Goal: Information Seeking & Learning: Learn about a topic

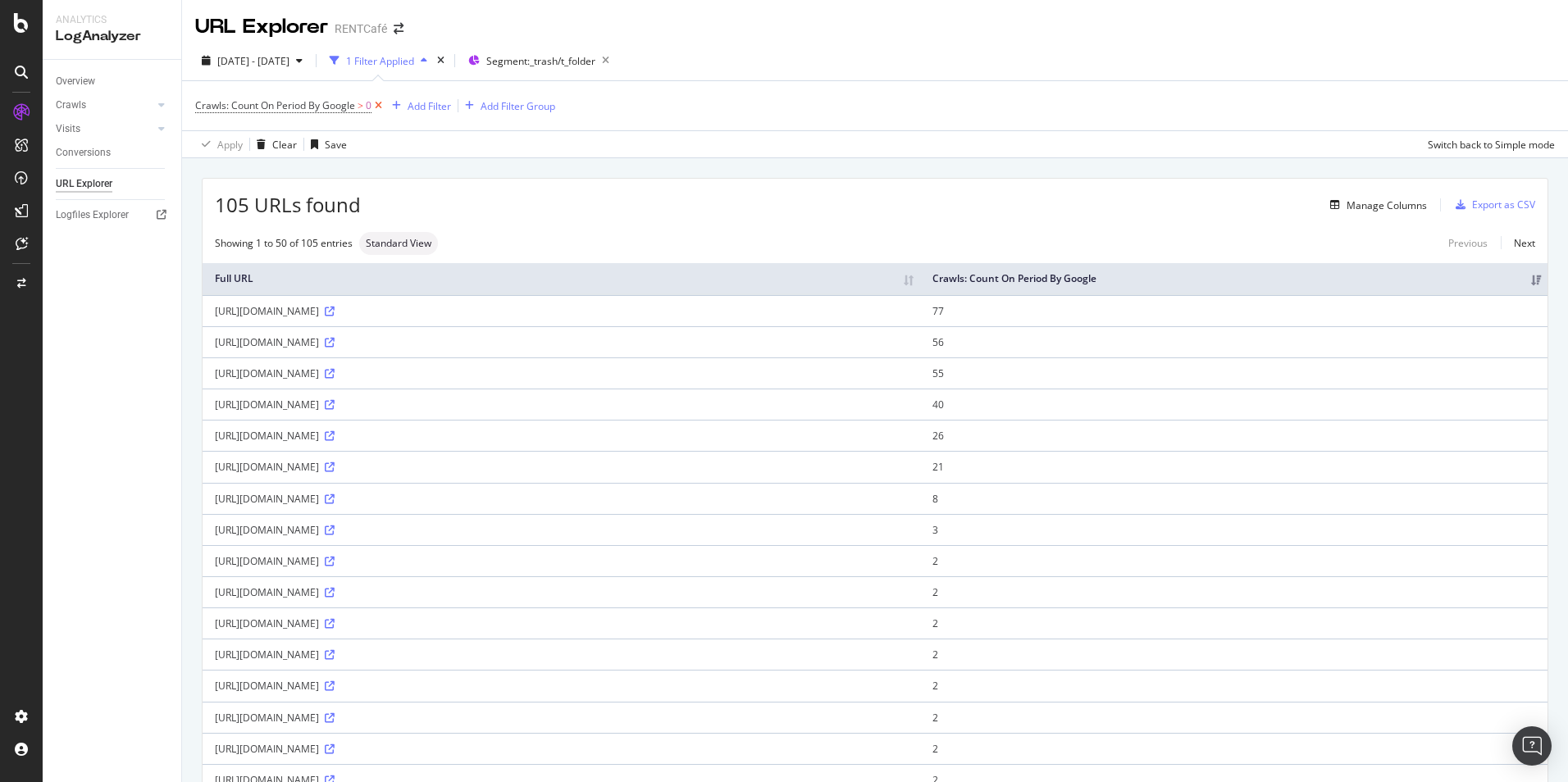
click at [377, 107] on icon at bounding box center [378, 106] width 14 height 16
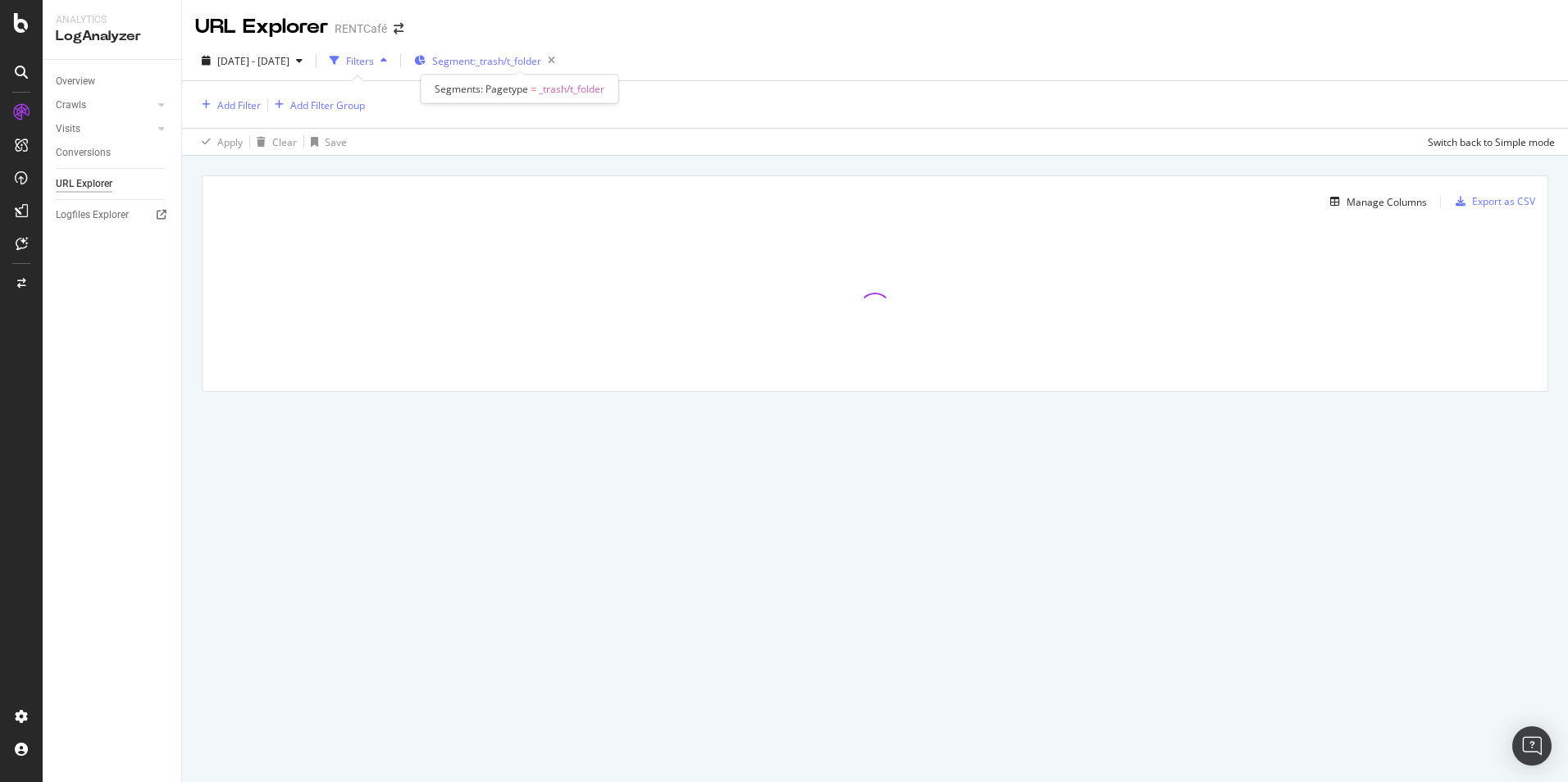
click at [542, 63] on span "Segment: _trash/t_folder" at bounding box center [486, 61] width 109 height 14
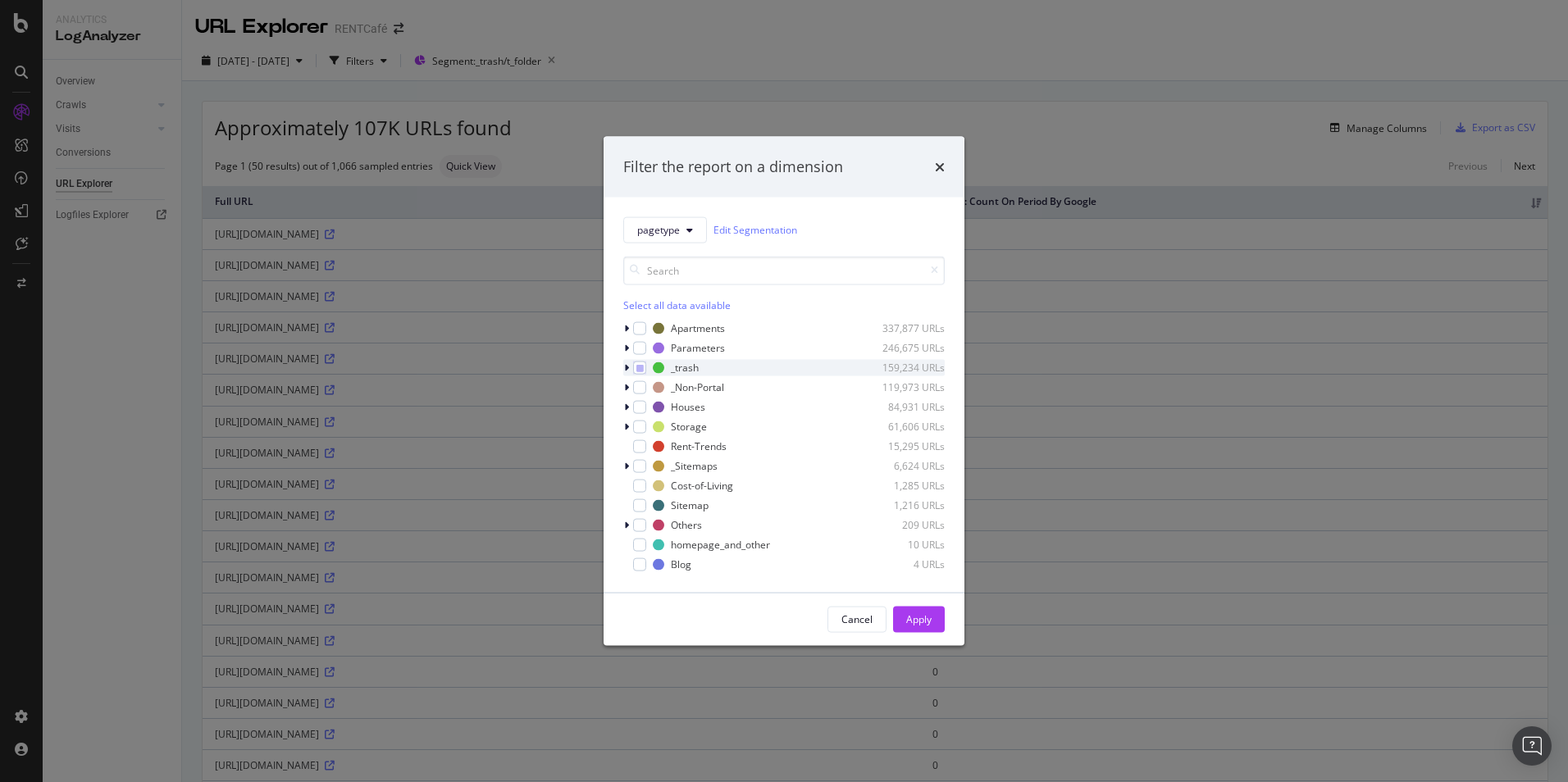
click at [627, 366] on icon "modal" at bounding box center [626, 367] width 5 height 10
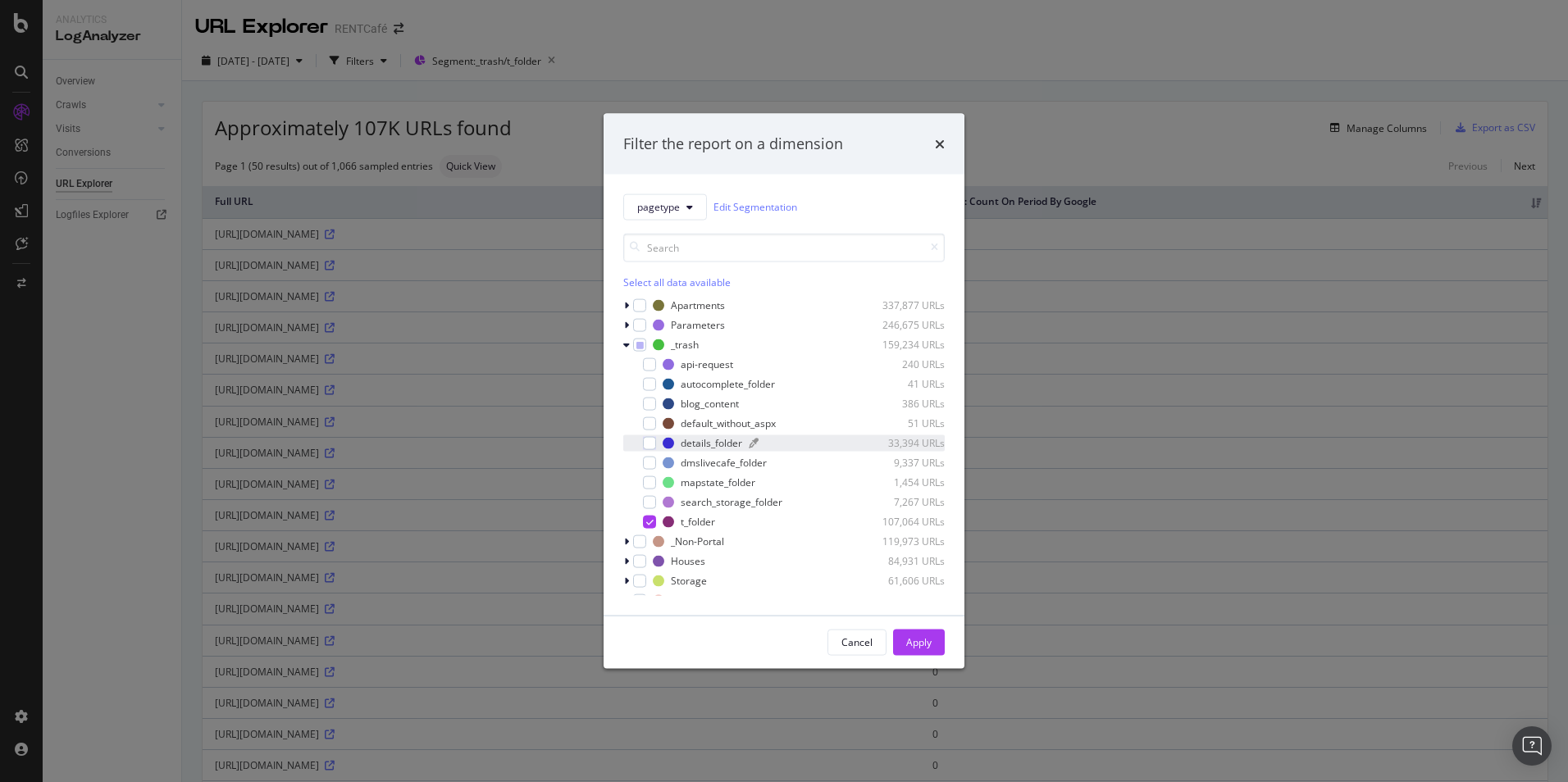
click at [729, 444] on div "details_folder" at bounding box center [711, 443] width 62 height 14
click at [643, 523] on div "modal" at bounding box center [649, 521] width 13 height 13
click at [921, 638] on div "Apply" at bounding box center [918, 642] width 25 height 14
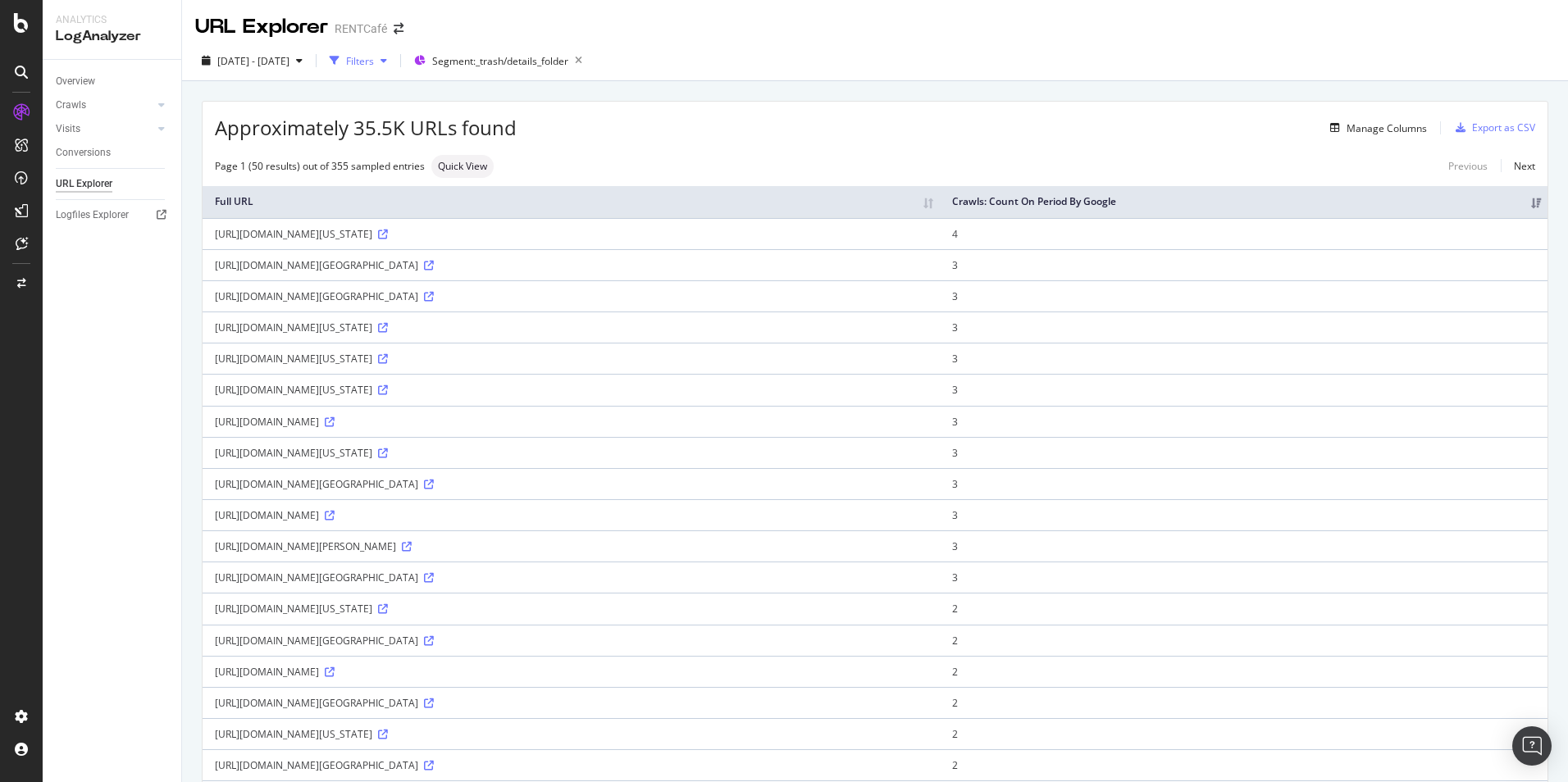
click at [387, 61] on icon "button" at bounding box center [383, 61] width 7 height 10
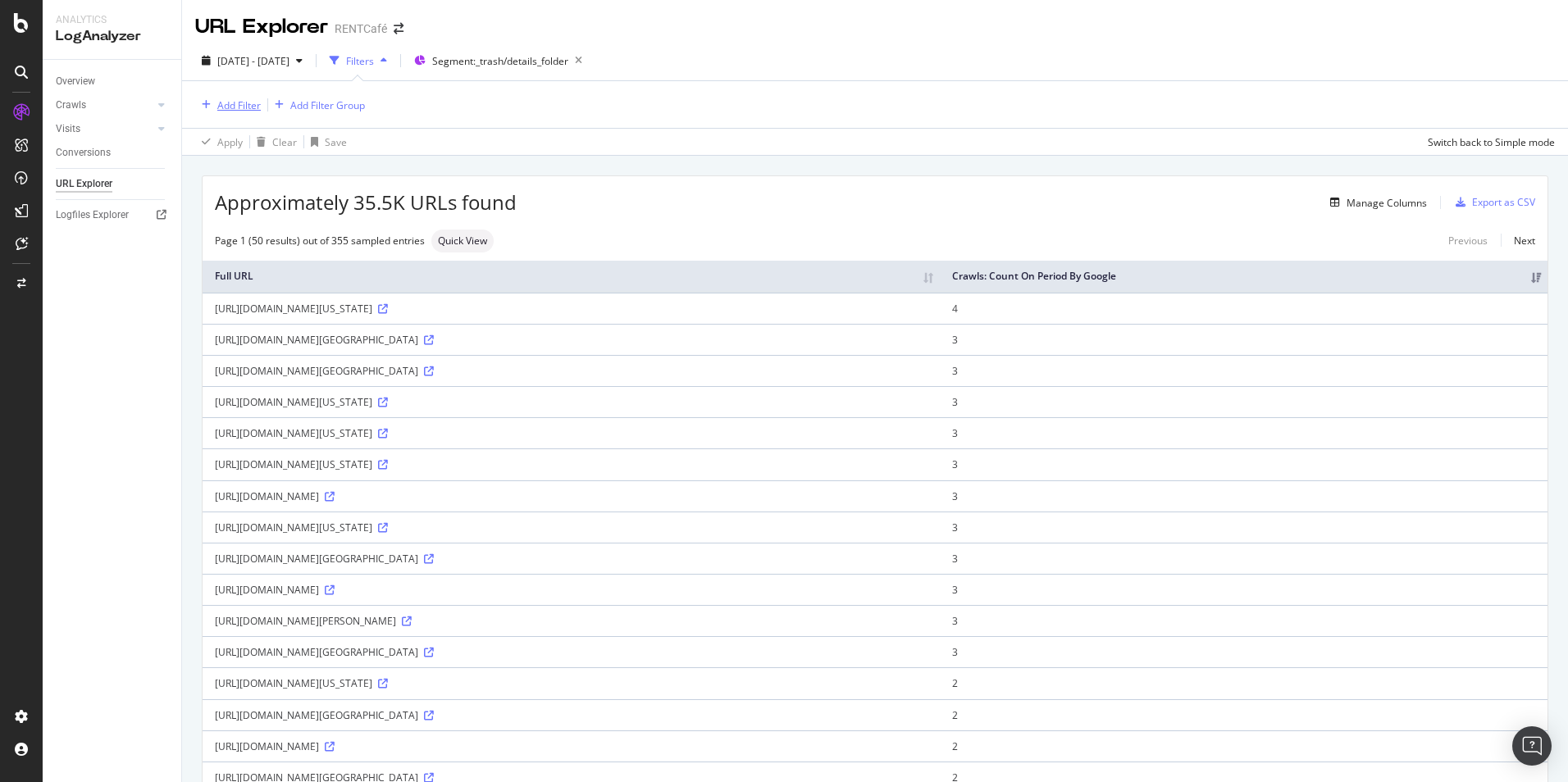
click at [251, 105] on div "Add Filter" at bounding box center [239, 106] width 44 height 14
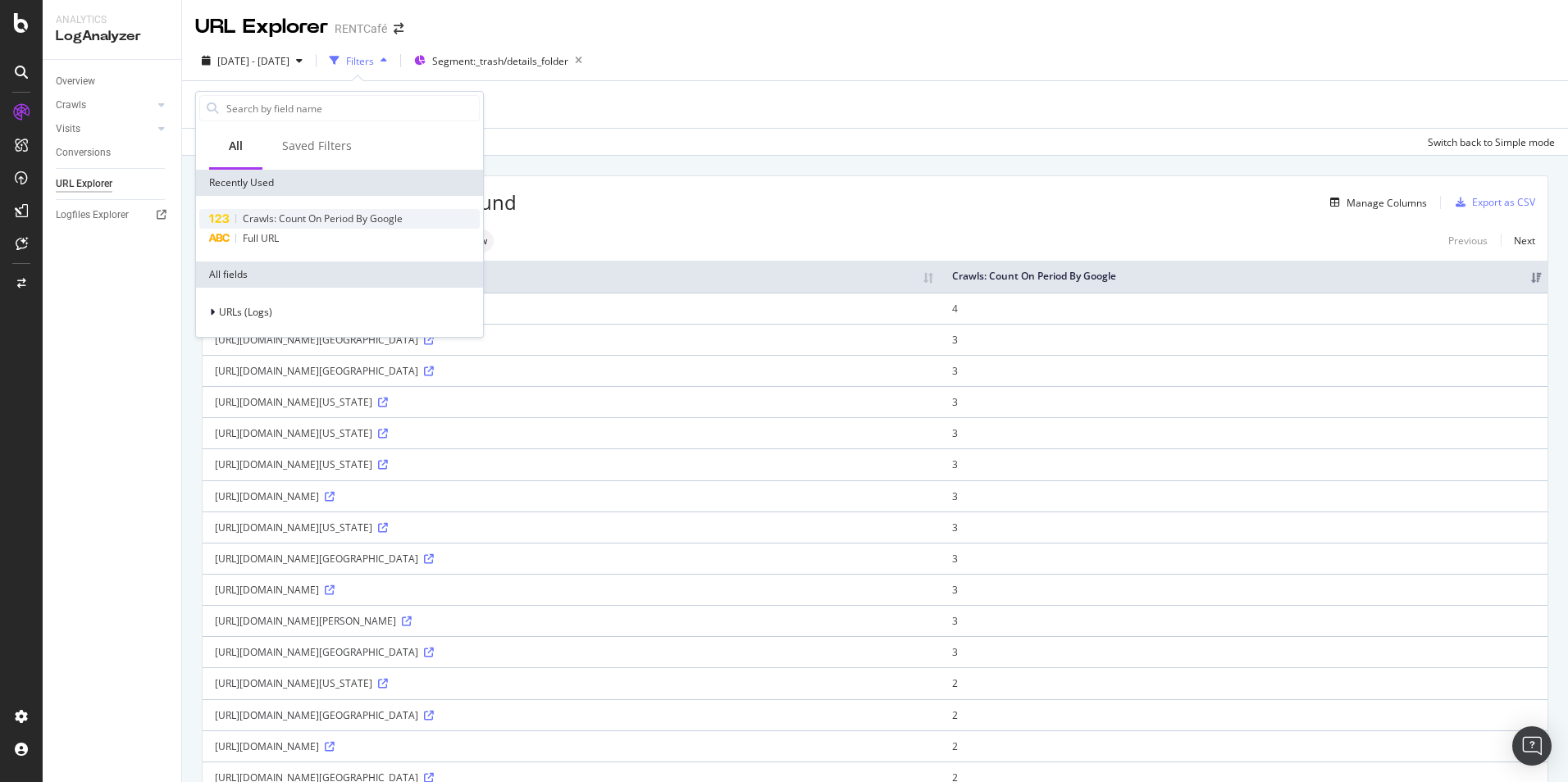
click at [281, 215] on span "Crawls: Count On Period By Google" at bounding box center [322, 218] width 160 height 14
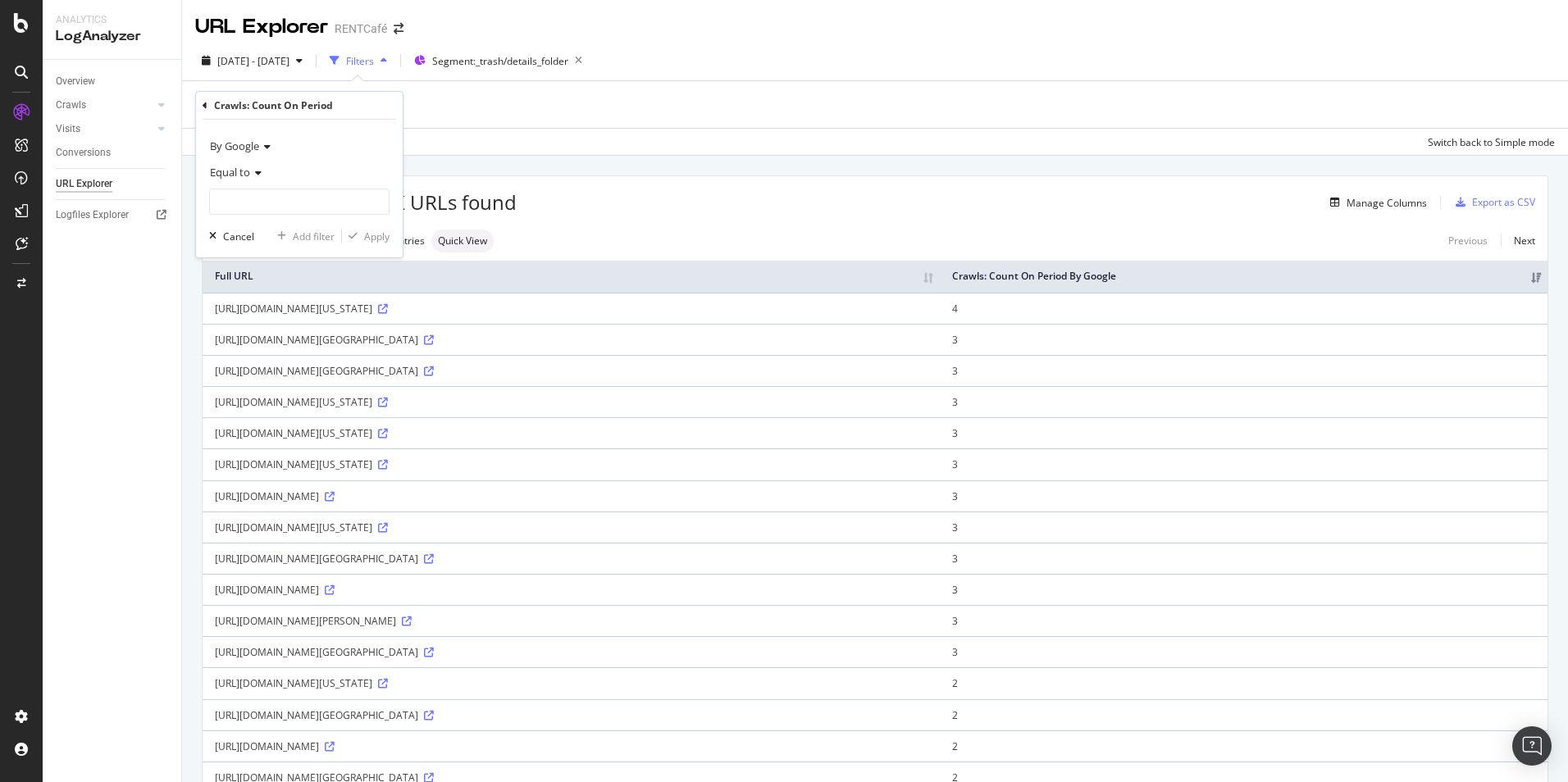
click at [256, 180] on div "Equal to" at bounding box center [299, 172] width 181 height 26
click at [272, 292] on span "Greater than" at bounding box center [246, 291] width 59 height 14
click at [277, 208] on input "number" at bounding box center [299, 201] width 181 height 26
type input "0"
click at [375, 240] on div "Apply" at bounding box center [376, 236] width 25 height 14
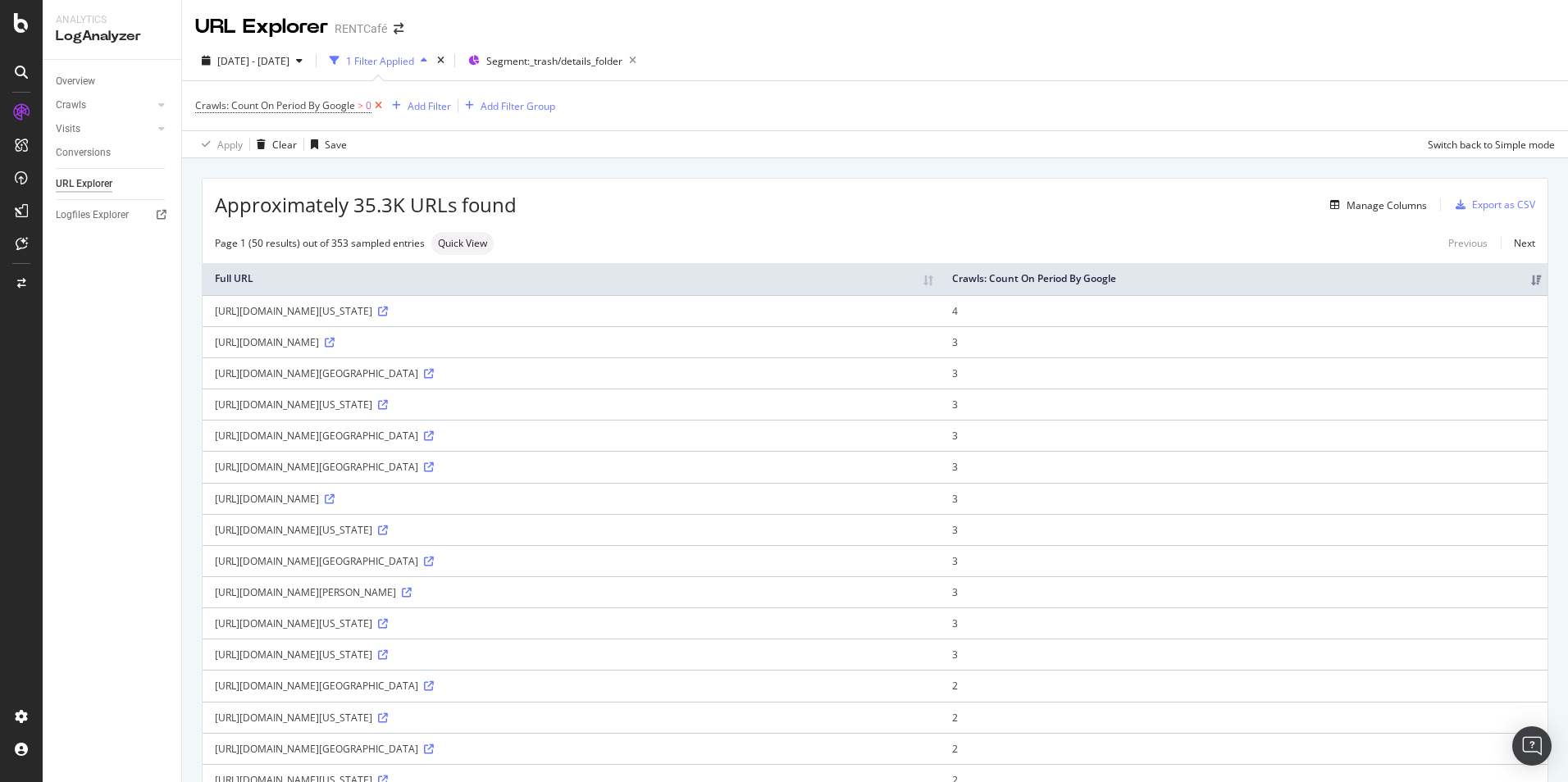
click at [376, 108] on icon at bounding box center [378, 106] width 14 height 16
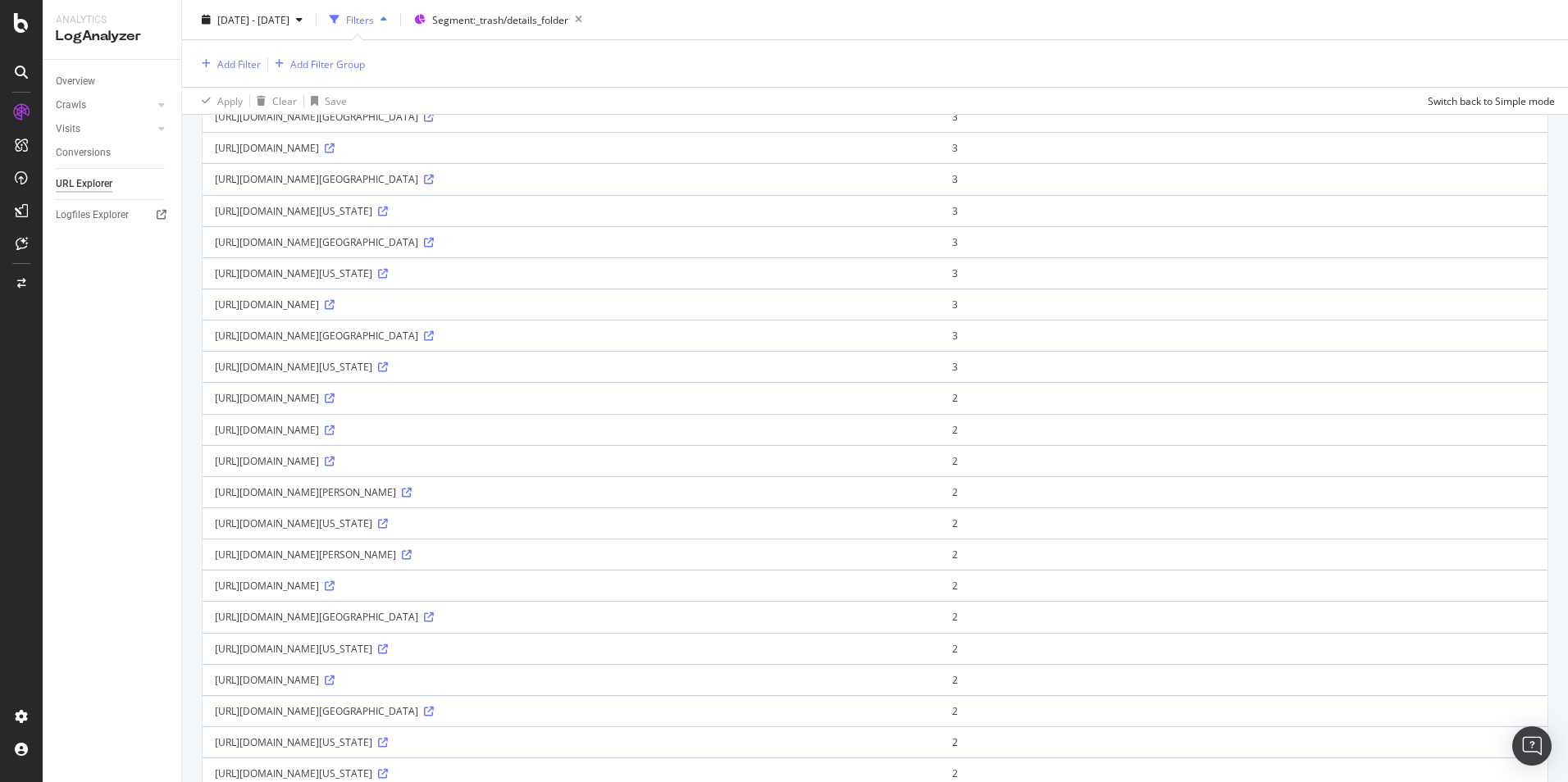
scroll to position [656, 0]
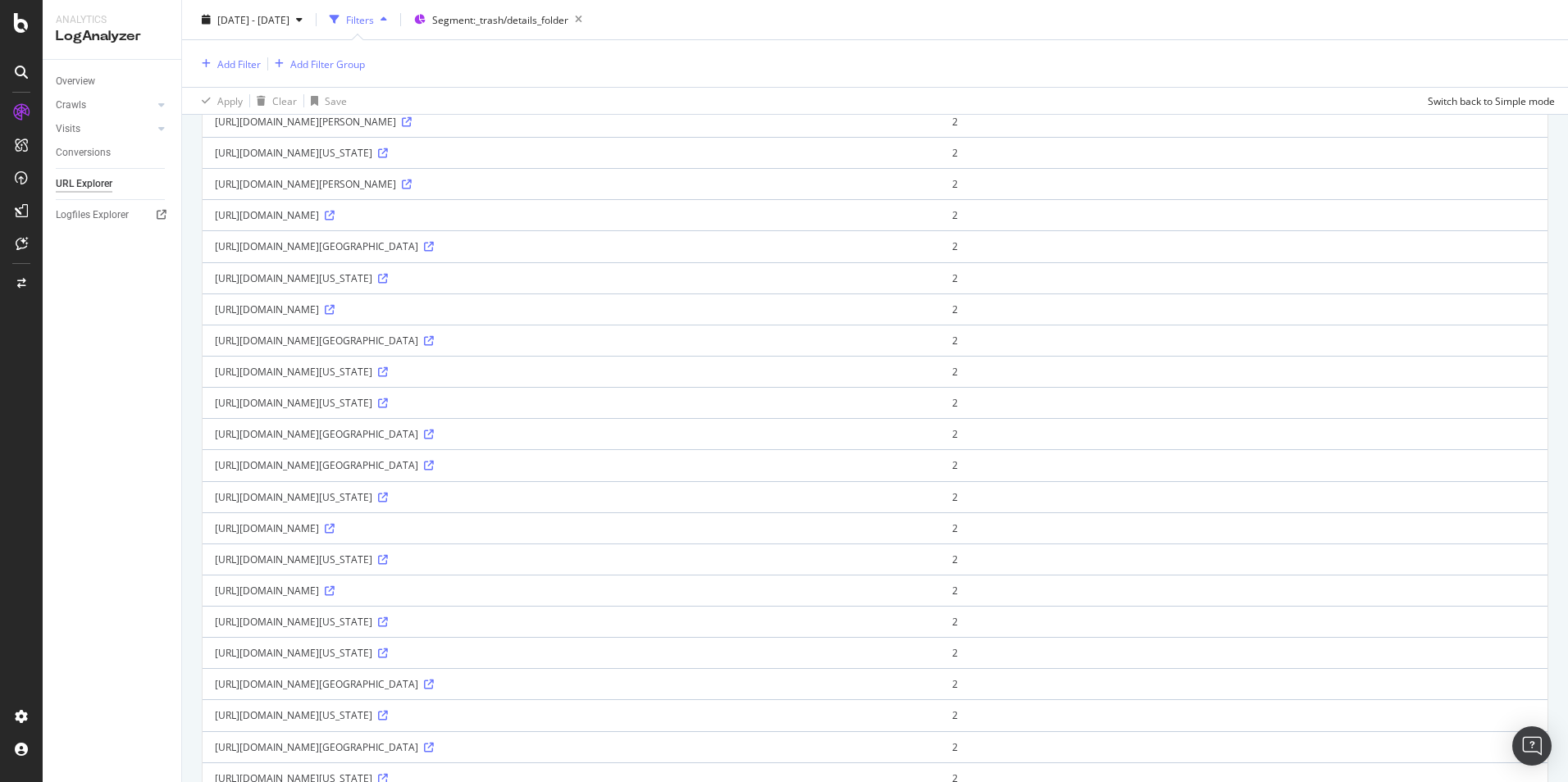
drag, startPoint x: 457, startPoint y: 431, endPoint x: 677, endPoint y: 433, distance: 220.0
click at [677, 433] on div "[URL][DOMAIN_NAME][GEOGRAPHIC_DATA]" at bounding box center [571, 434] width 712 height 14
drag, startPoint x: 677, startPoint y: 433, endPoint x: 734, endPoint y: 436, distance: 57.1
click at [434, 436] on icon at bounding box center [429, 435] width 10 height 10
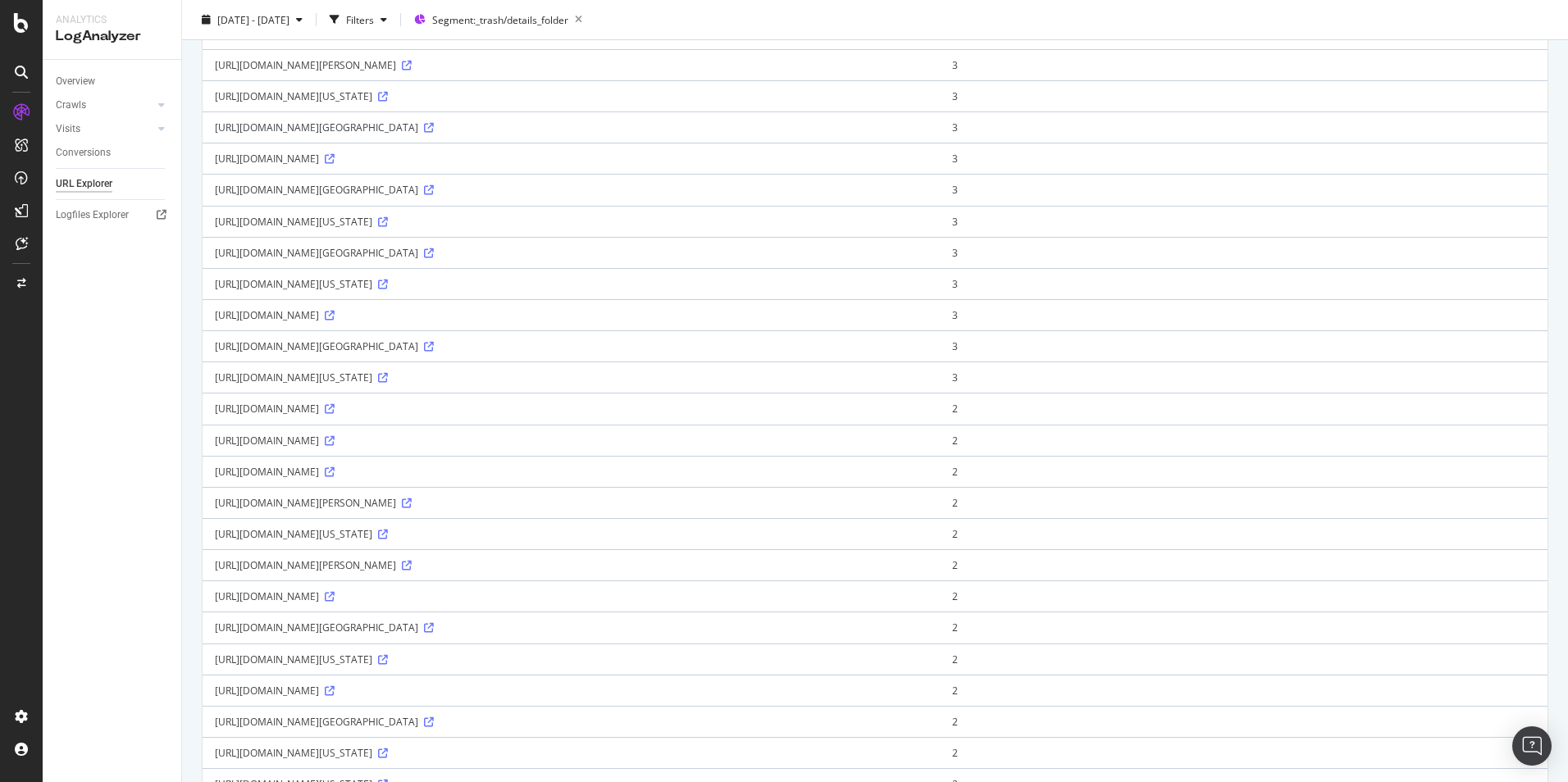
scroll to position [0, 0]
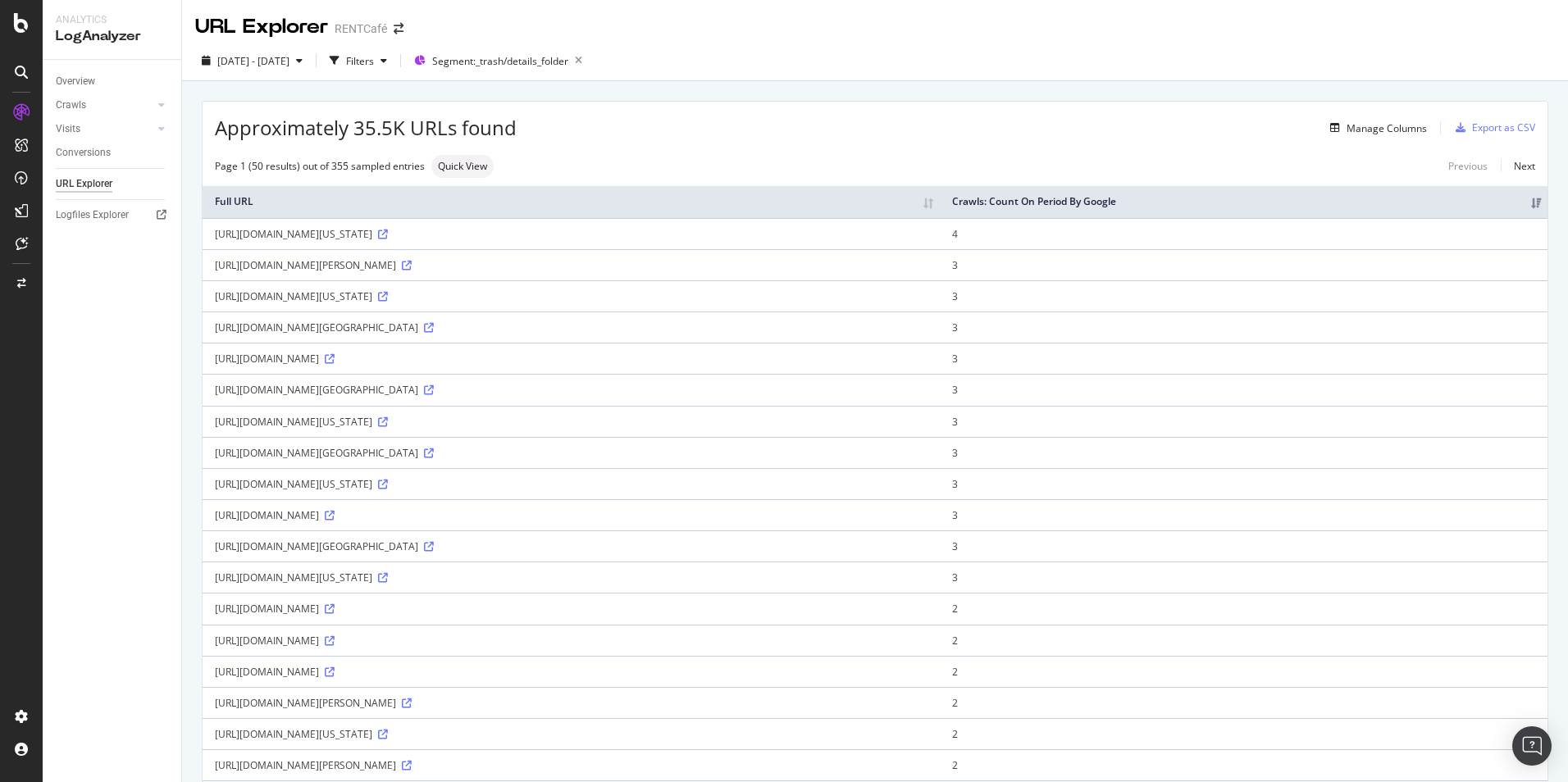
drag, startPoint x: 1094, startPoint y: 229, endPoint x: 214, endPoint y: 232, distance: 880.0
click at [214, 232] on div "[URL][DOMAIN_NAME][US_STATE]" at bounding box center [571, 234] width 712 height 14
copy div "[URL][DOMAIN_NAME][US_STATE]"
click at [477, 167] on span "Quick View" at bounding box center [462, 167] width 49 height 10
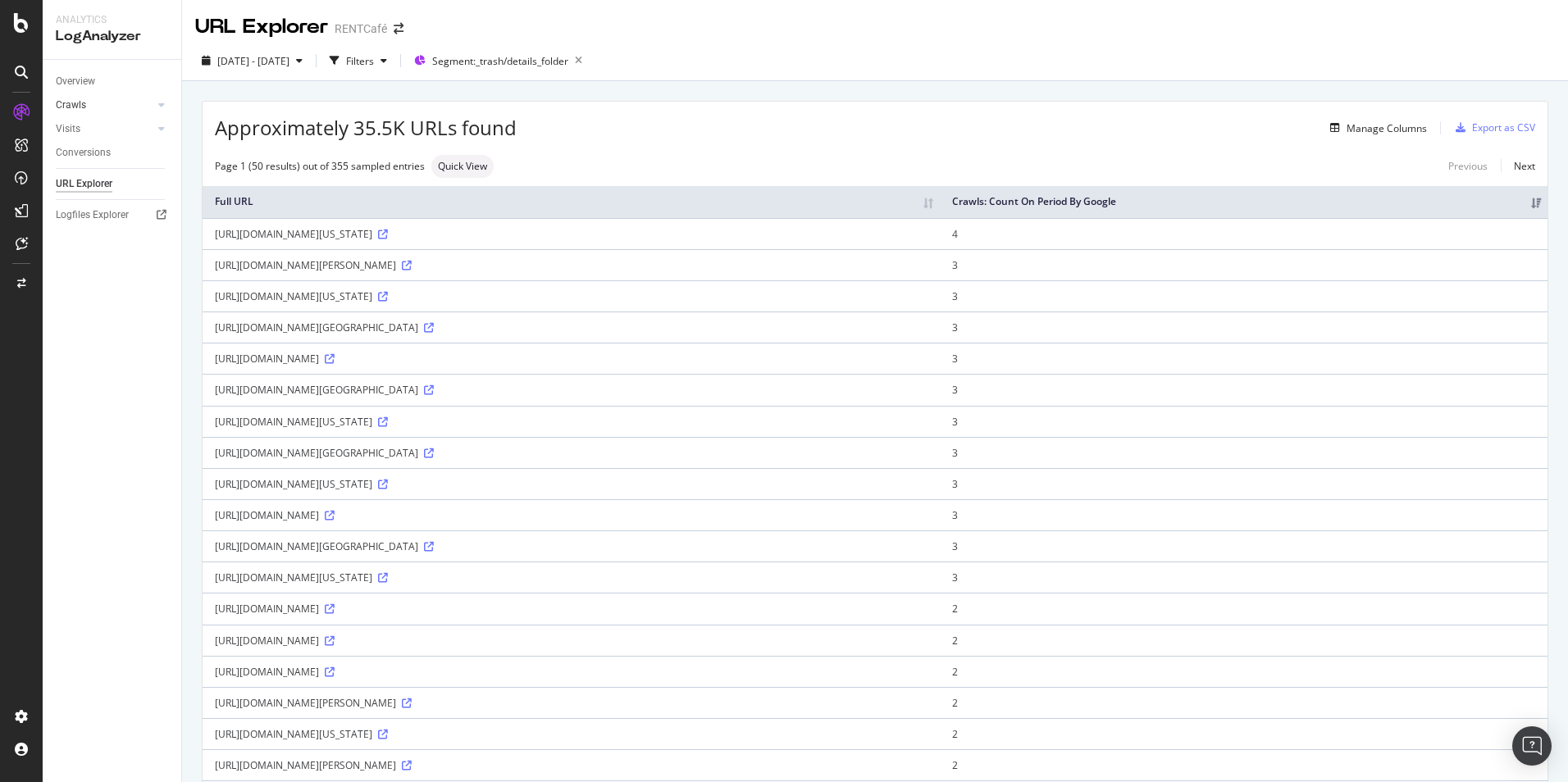
click at [102, 105] on link "Crawls" at bounding box center [105, 105] width 98 height 17
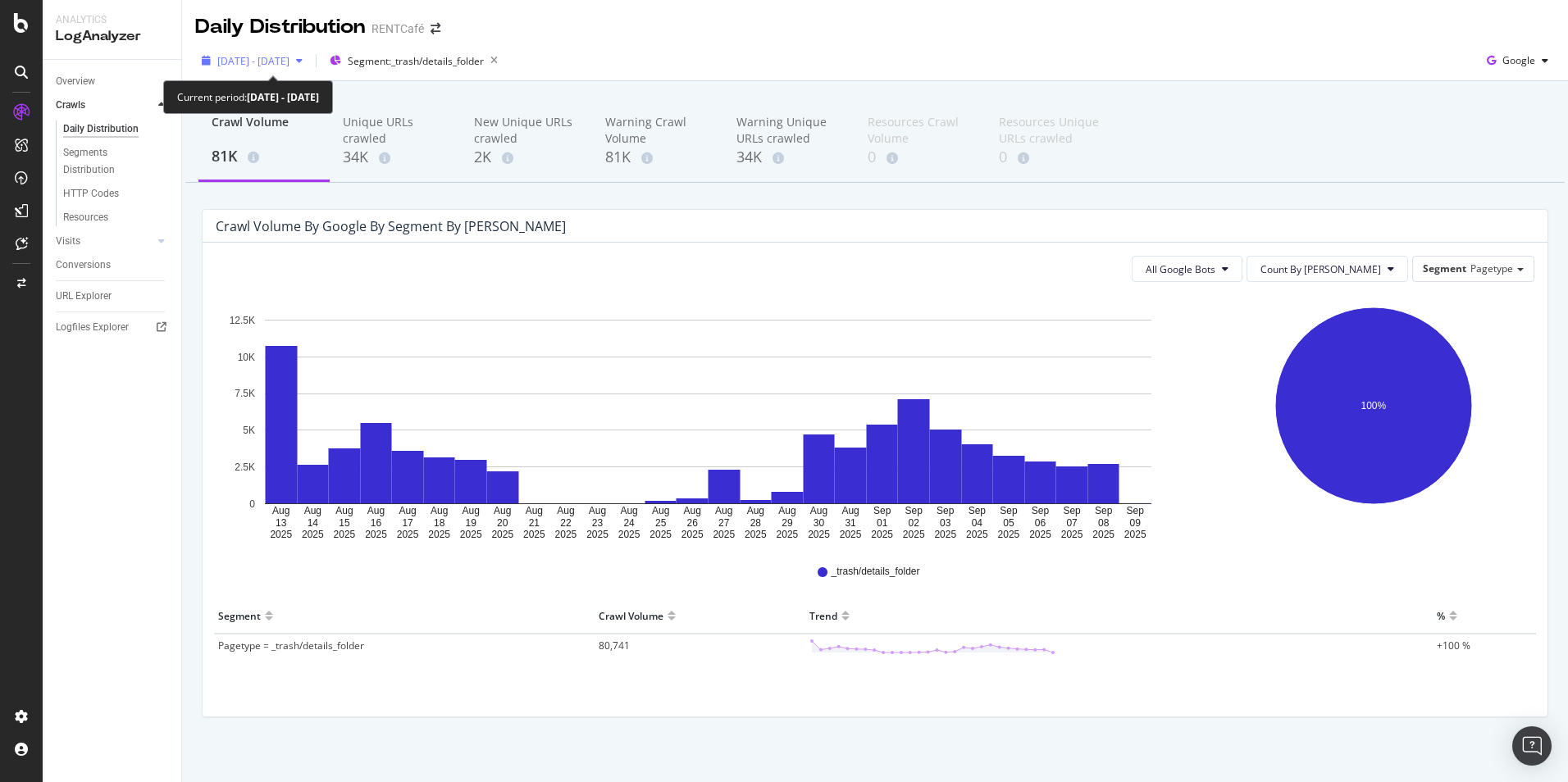
click at [289, 65] on span "[DATE] - [DATE]" at bounding box center [253, 61] width 72 height 14
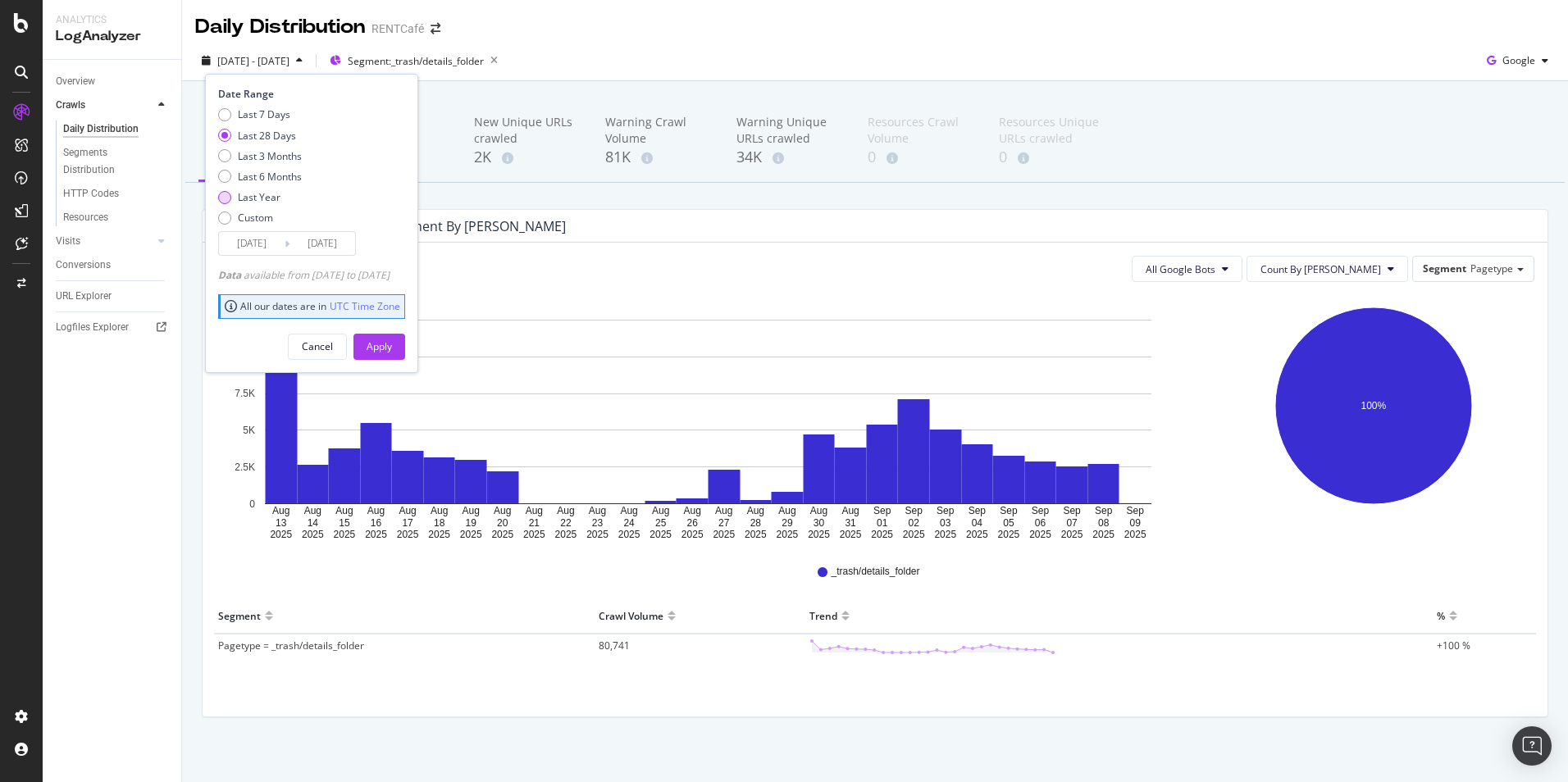
click at [260, 198] on div "Last Year" at bounding box center [258, 197] width 43 height 14
type input "[DATE]"
click at [392, 348] on div "Apply" at bounding box center [378, 346] width 25 height 14
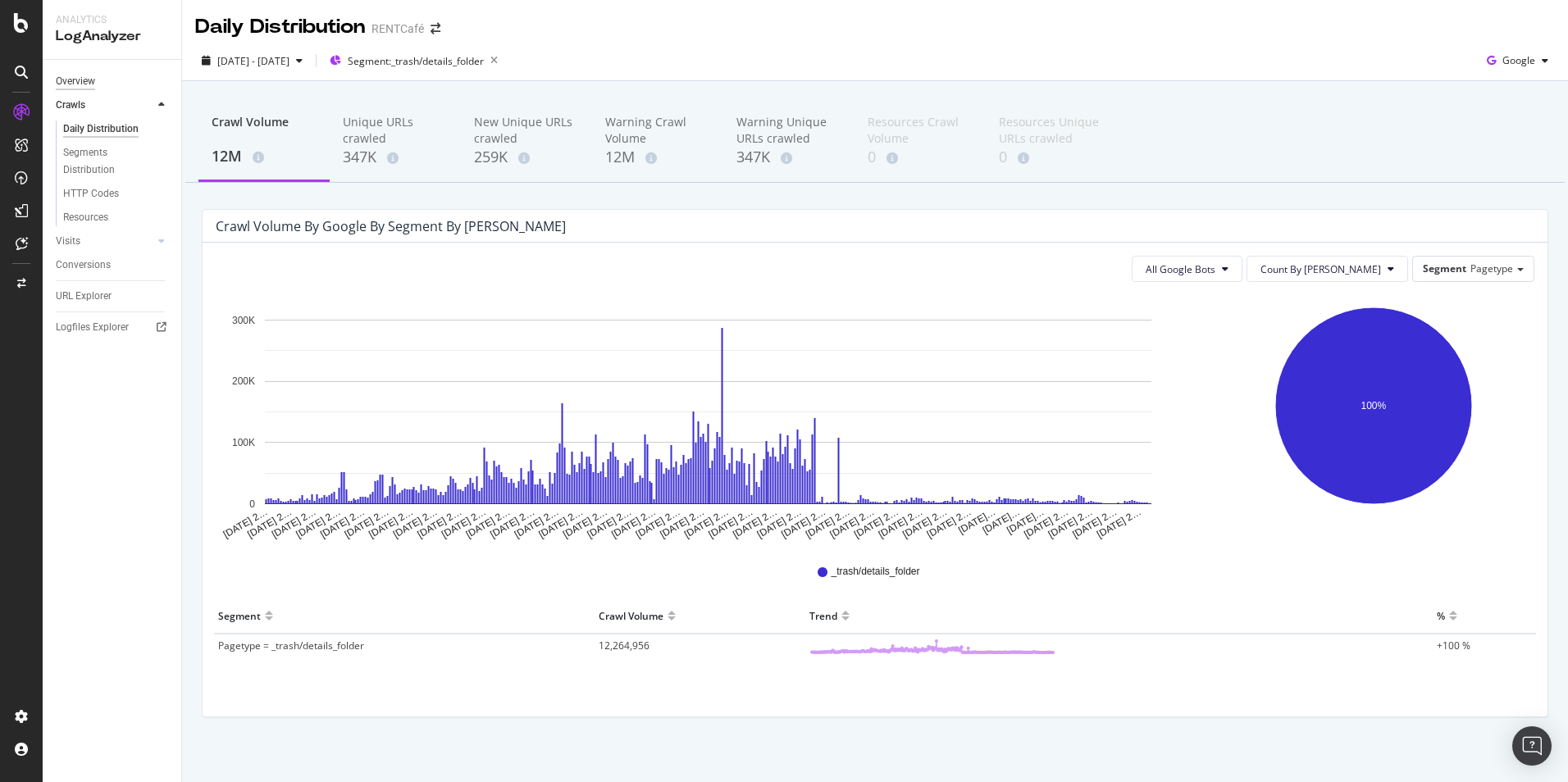
click at [84, 82] on div "Overview" at bounding box center [75, 81] width 39 height 17
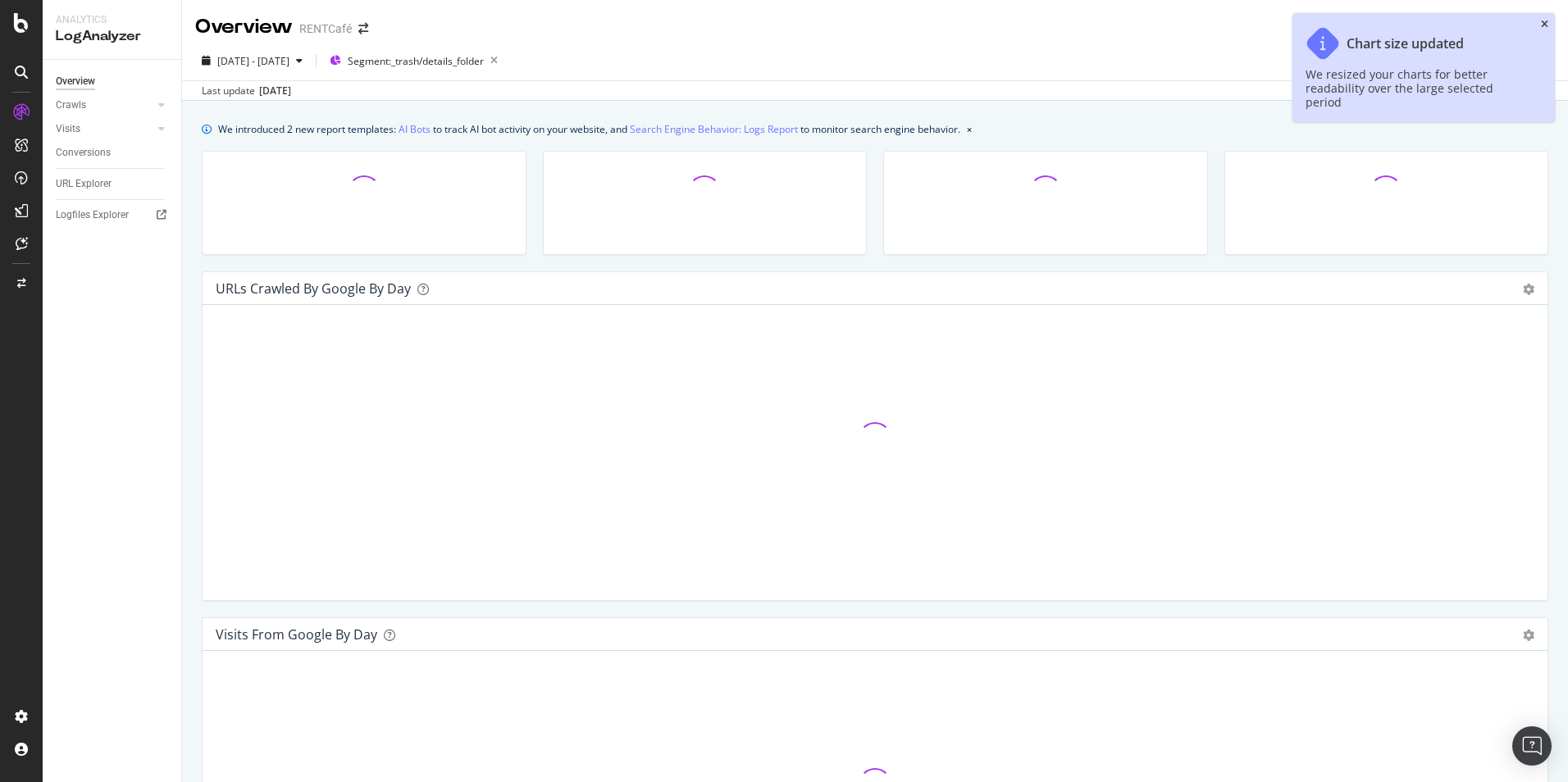
click at [1544, 25] on icon "close toast" at bounding box center [1544, 25] width 7 height 10
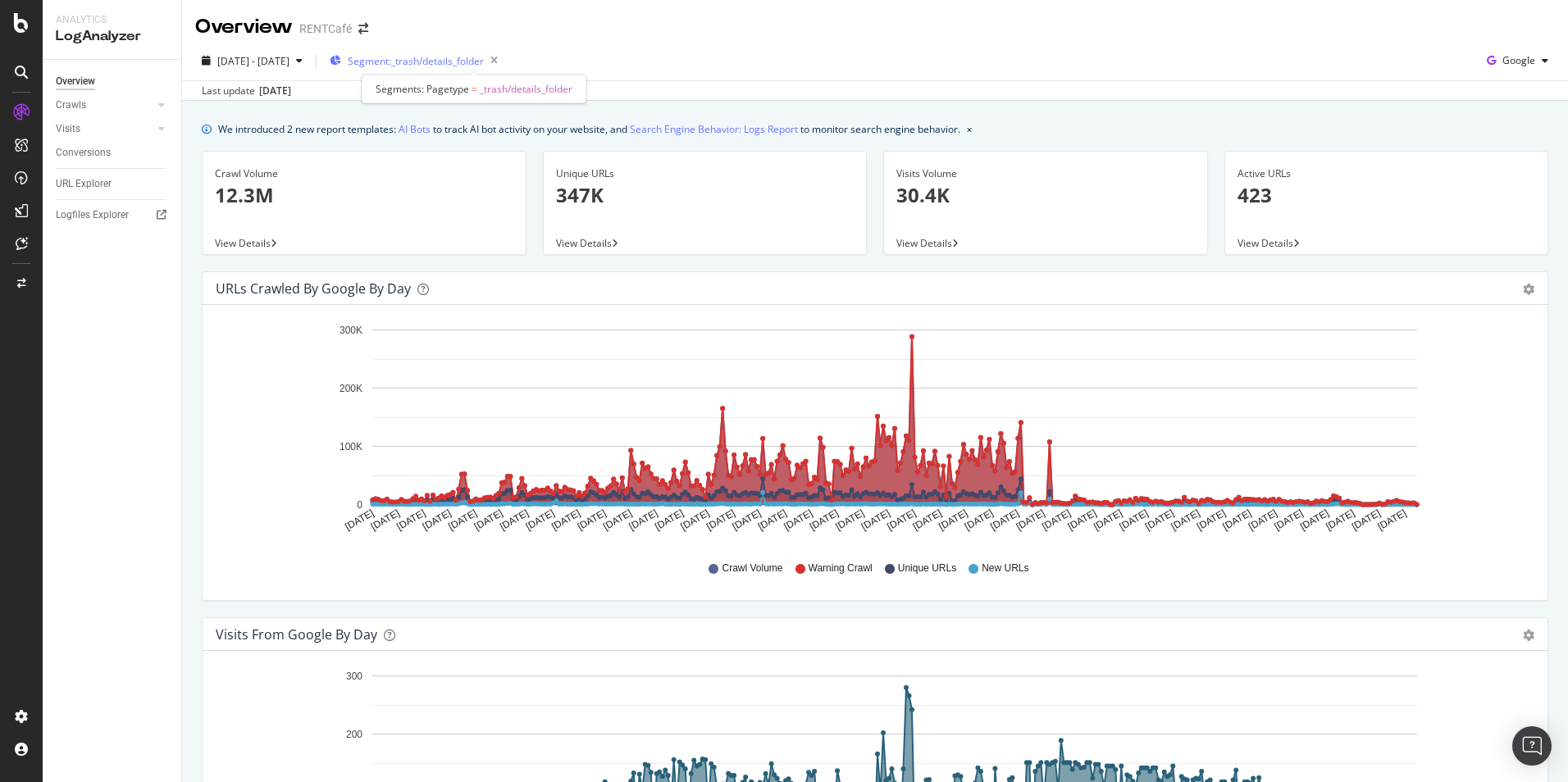
click at [484, 62] on span "Segment: _trash/details_folder" at bounding box center [416, 61] width 136 height 14
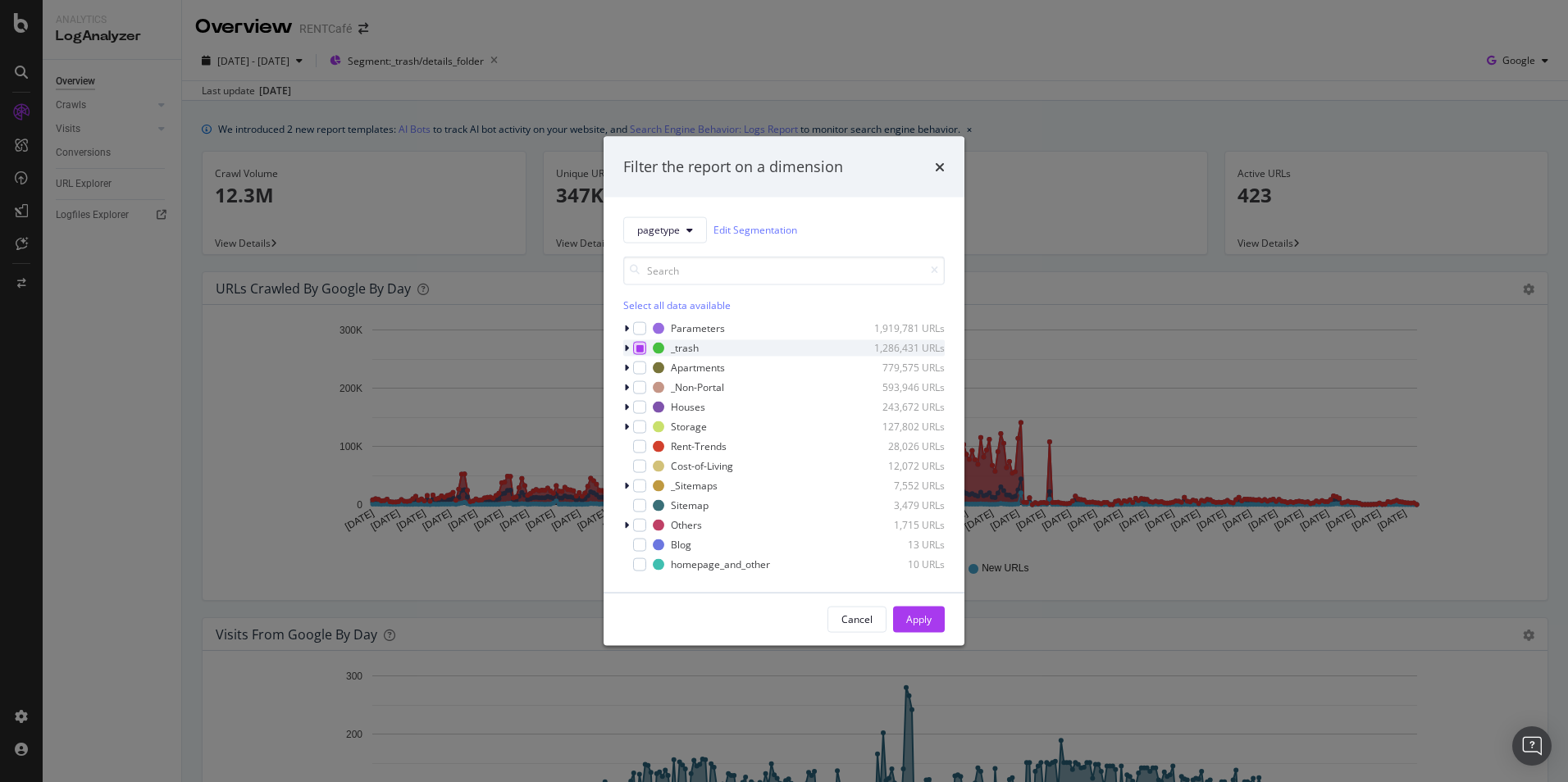
click at [640, 348] on icon "modal" at bounding box center [639, 347] width 7 height 8
click at [923, 623] on div "Apply" at bounding box center [918, 619] width 25 height 14
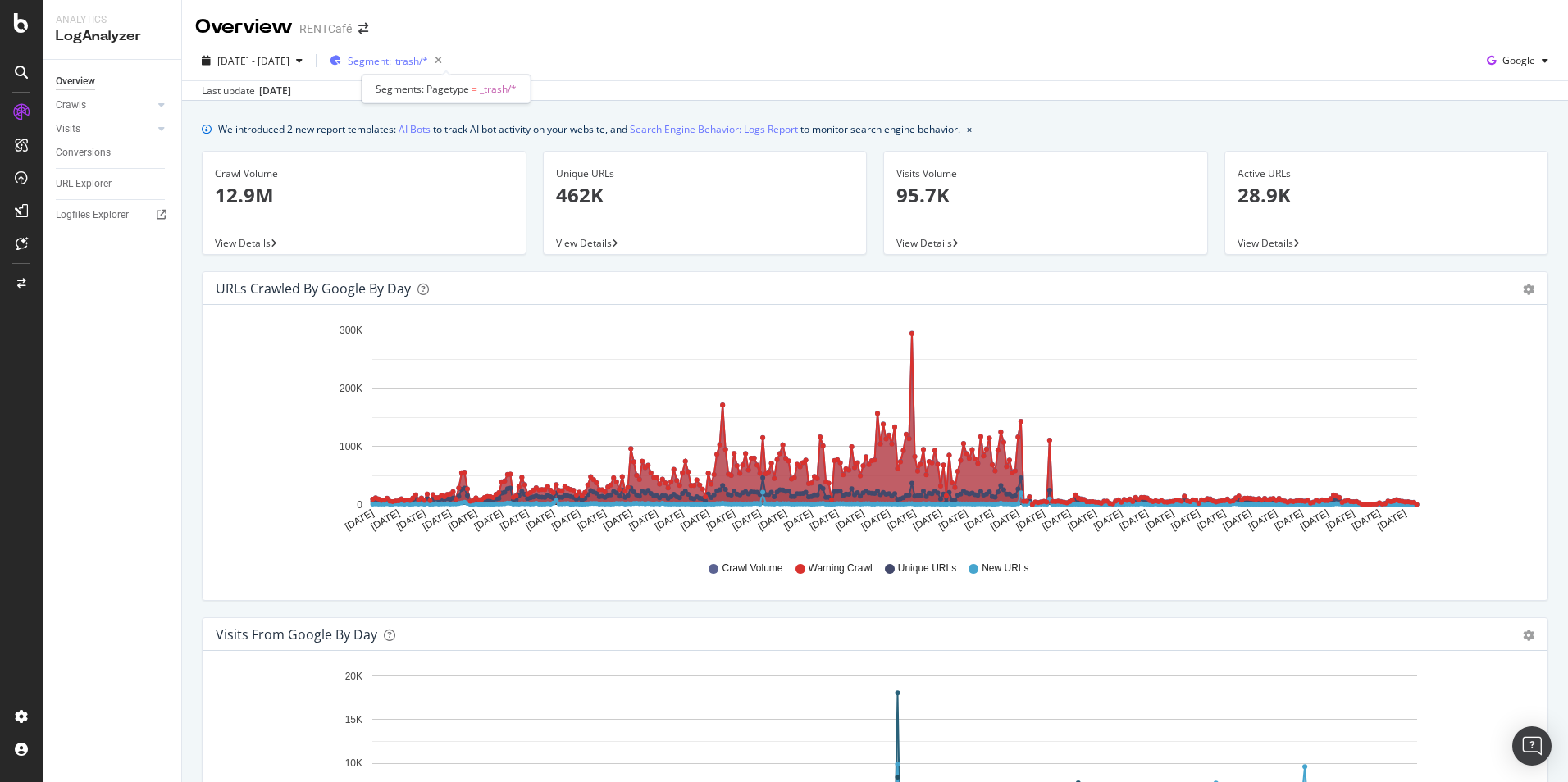
click at [428, 60] on span "Segment: _trash/*" at bounding box center [388, 61] width 81 height 14
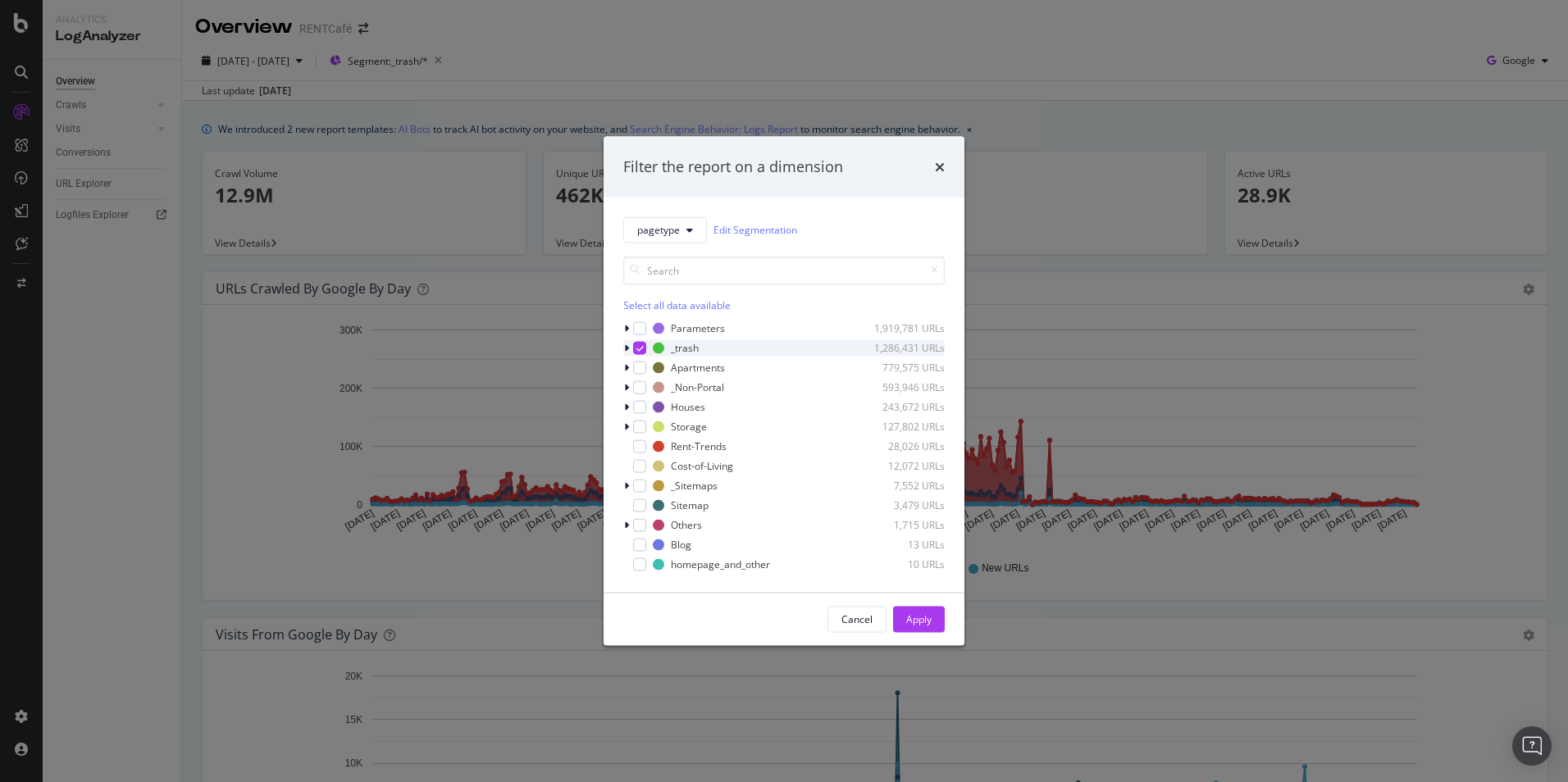
click at [627, 346] on icon "modal" at bounding box center [626, 348] width 5 height 10
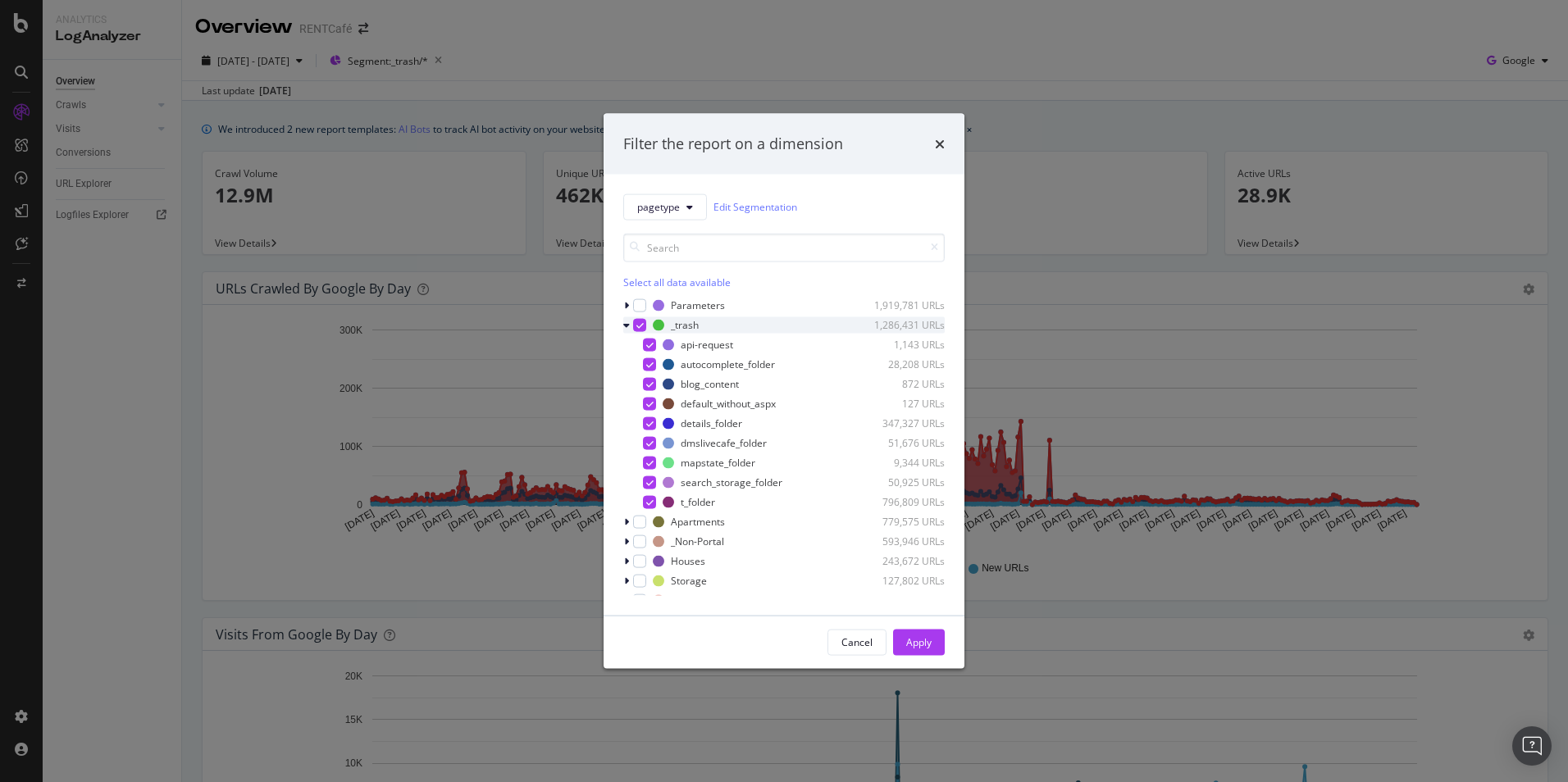
click at [642, 327] on icon "modal" at bounding box center [639, 324] width 7 height 8
click at [637, 304] on div "modal" at bounding box center [639, 304] width 13 height 13
click at [907, 631] on div "Apply" at bounding box center [918, 641] width 25 height 25
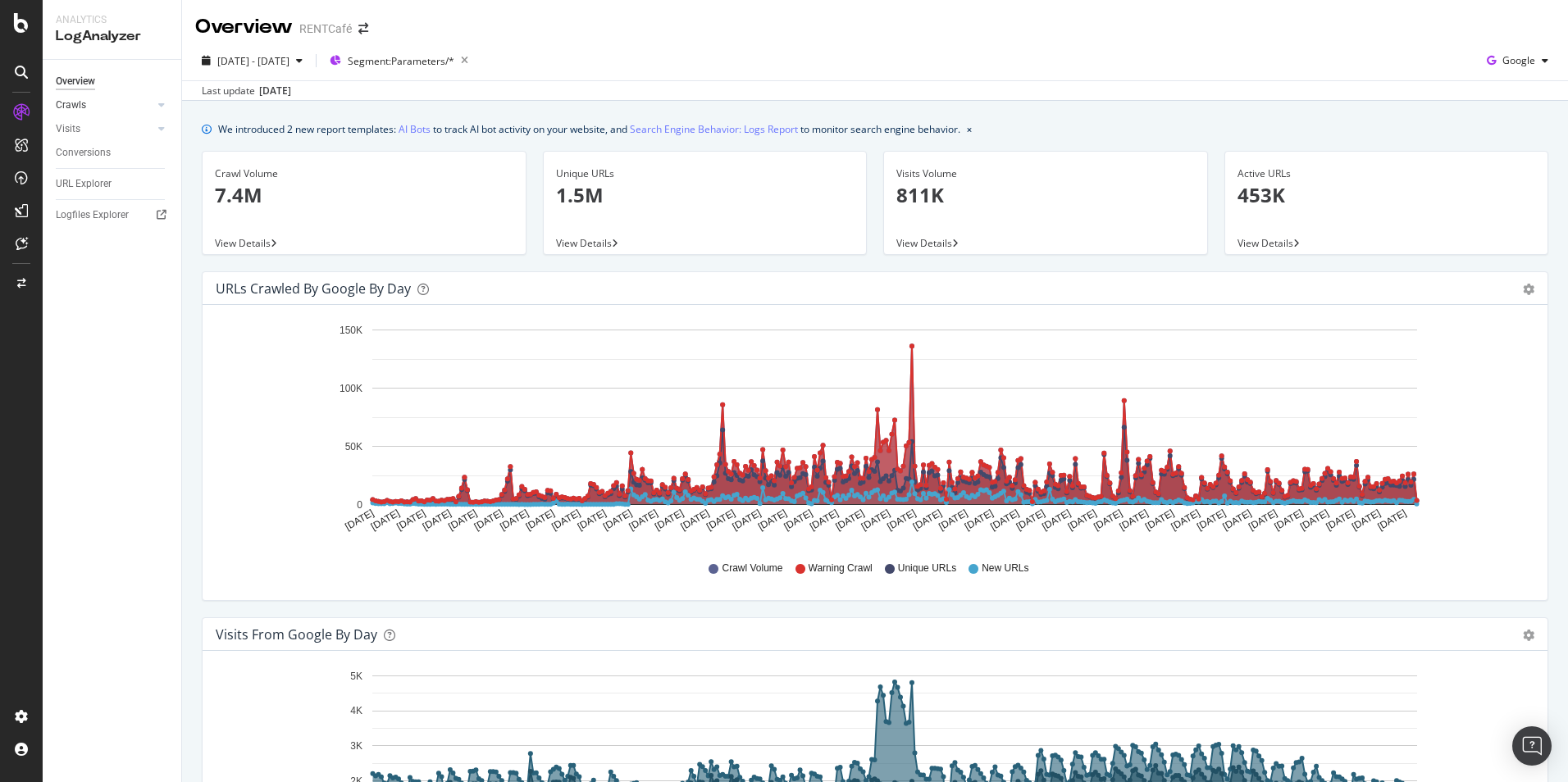
click at [86, 104] on link "Crawls" at bounding box center [105, 105] width 98 height 17
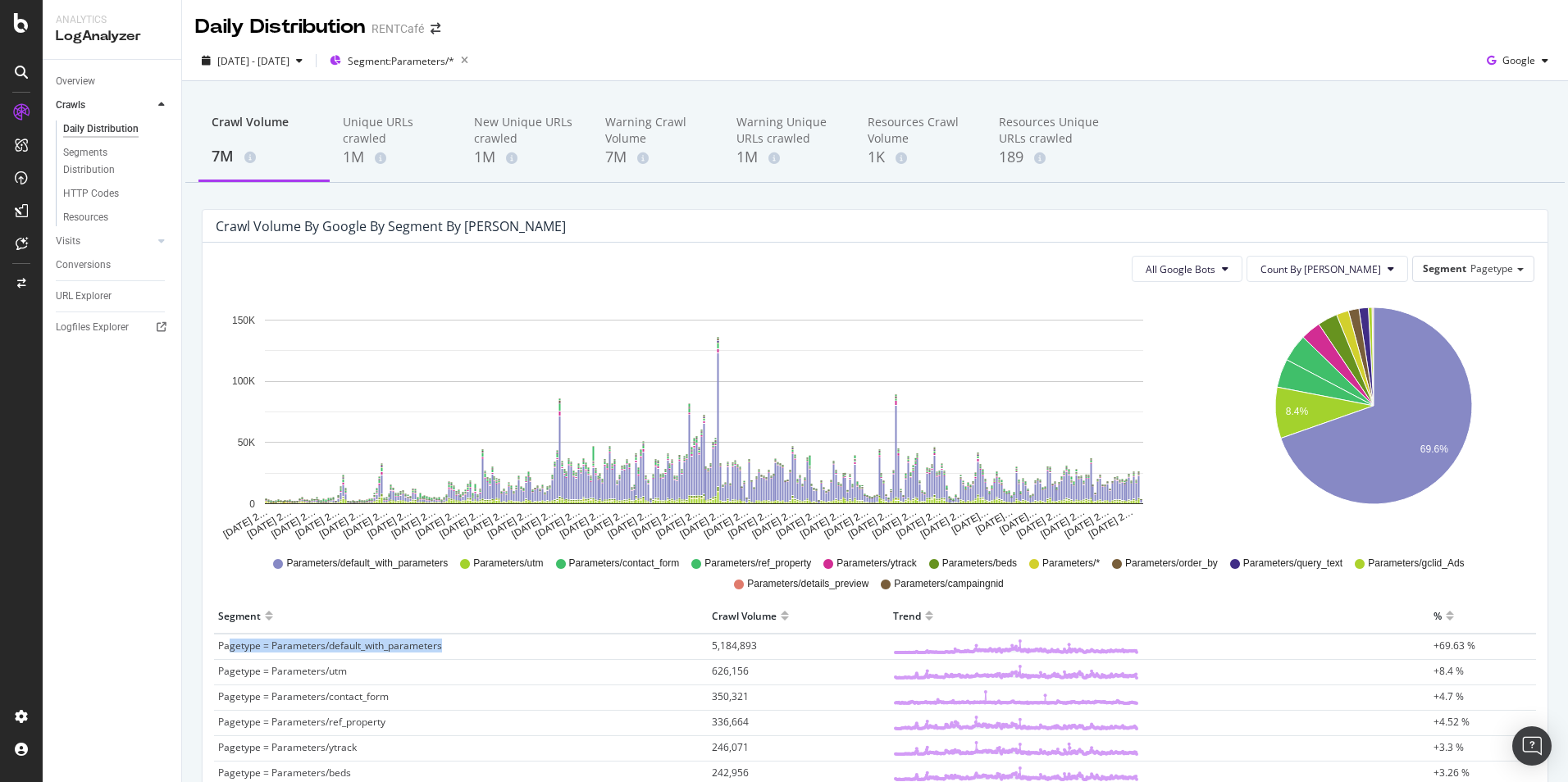
drag, startPoint x: 452, startPoint y: 645, endPoint x: 229, endPoint y: 651, distance: 223.1
click at [229, 651] on td "Pagetype = Parameters/default_with_parameters" at bounding box center [461, 647] width 494 height 26
click at [454, 62] on span "Segment: Parameters/*" at bounding box center [401, 61] width 107 height 14
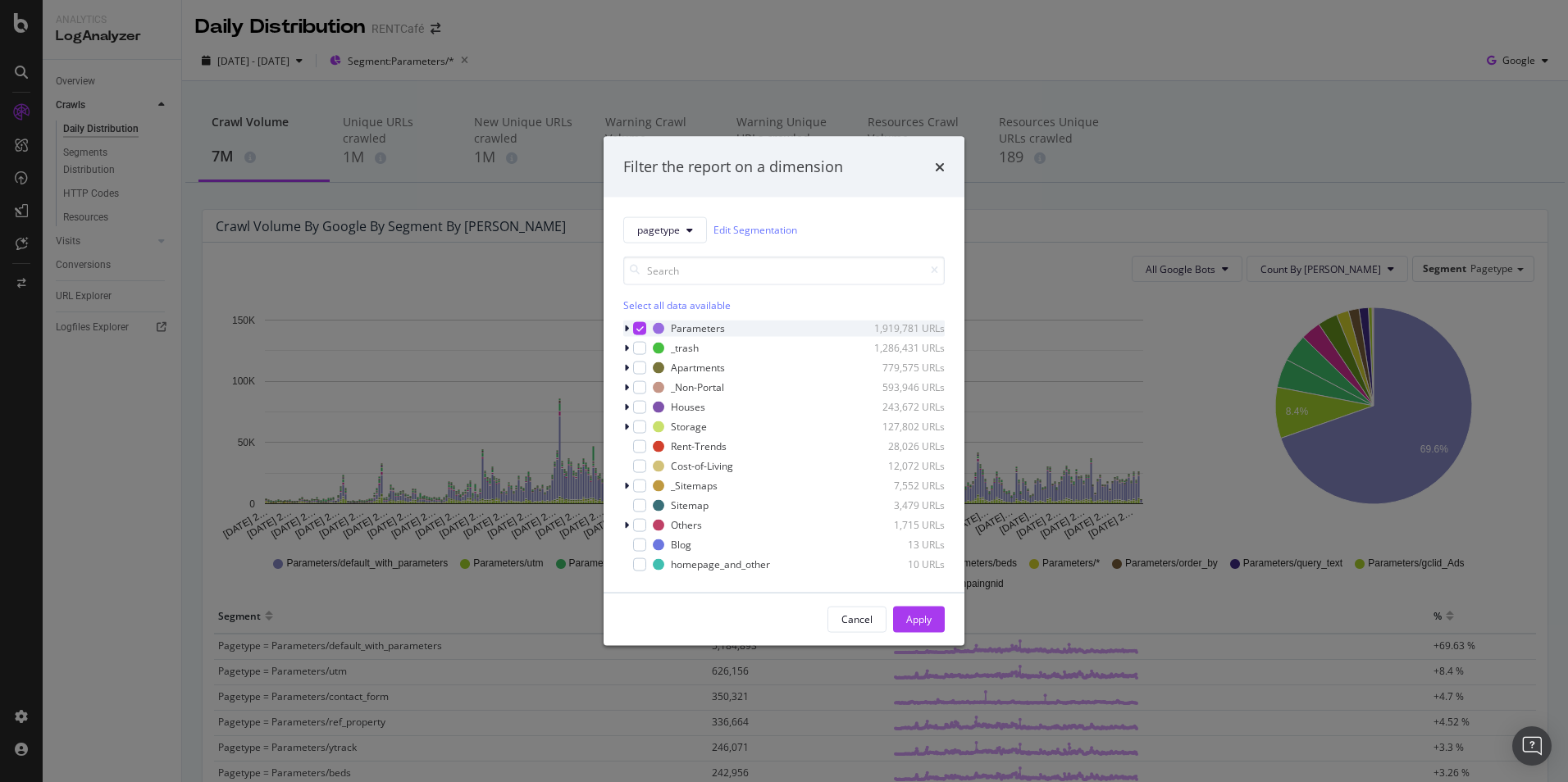
click at [625, 329] on icon "modal" at bounding box center [626, 328] width 5 height 10
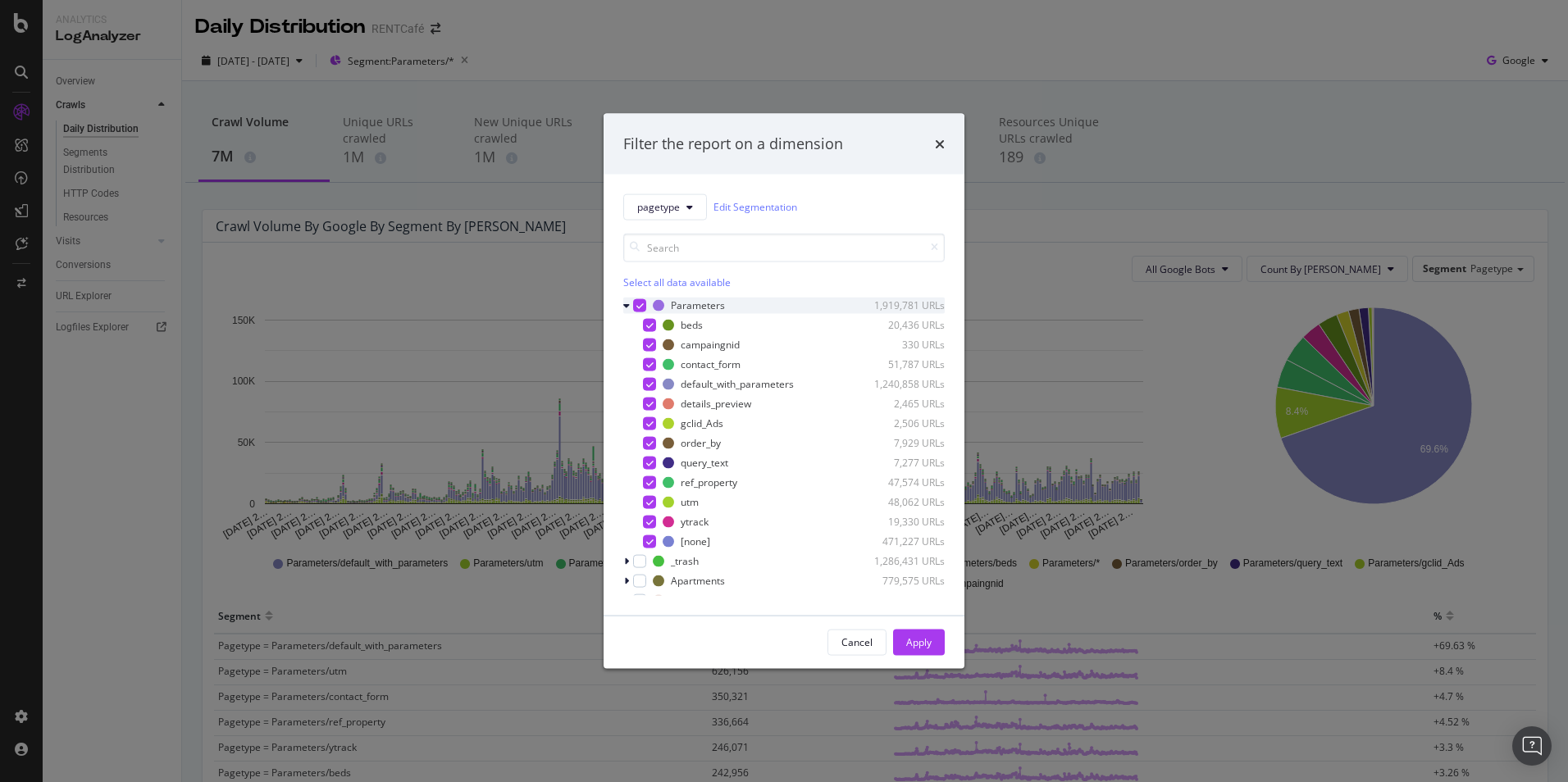
click at [641, 301] on icon "modal" at bounding box center [639, 305] width 7 height 8
click at [697, 373] on div "beds 20,436 URLs campaingnid 330 URLs contact_form 51,787 URLs default_with_par…" at bounding box center [784, 432] width 321 height 232
click at [712, 384] on div "default_with_parameters" at bounding box center [736, 384] width 113 height 14
click at [920, 635] on div "Apply" at bounding box center [918, 642] width 25 height 14
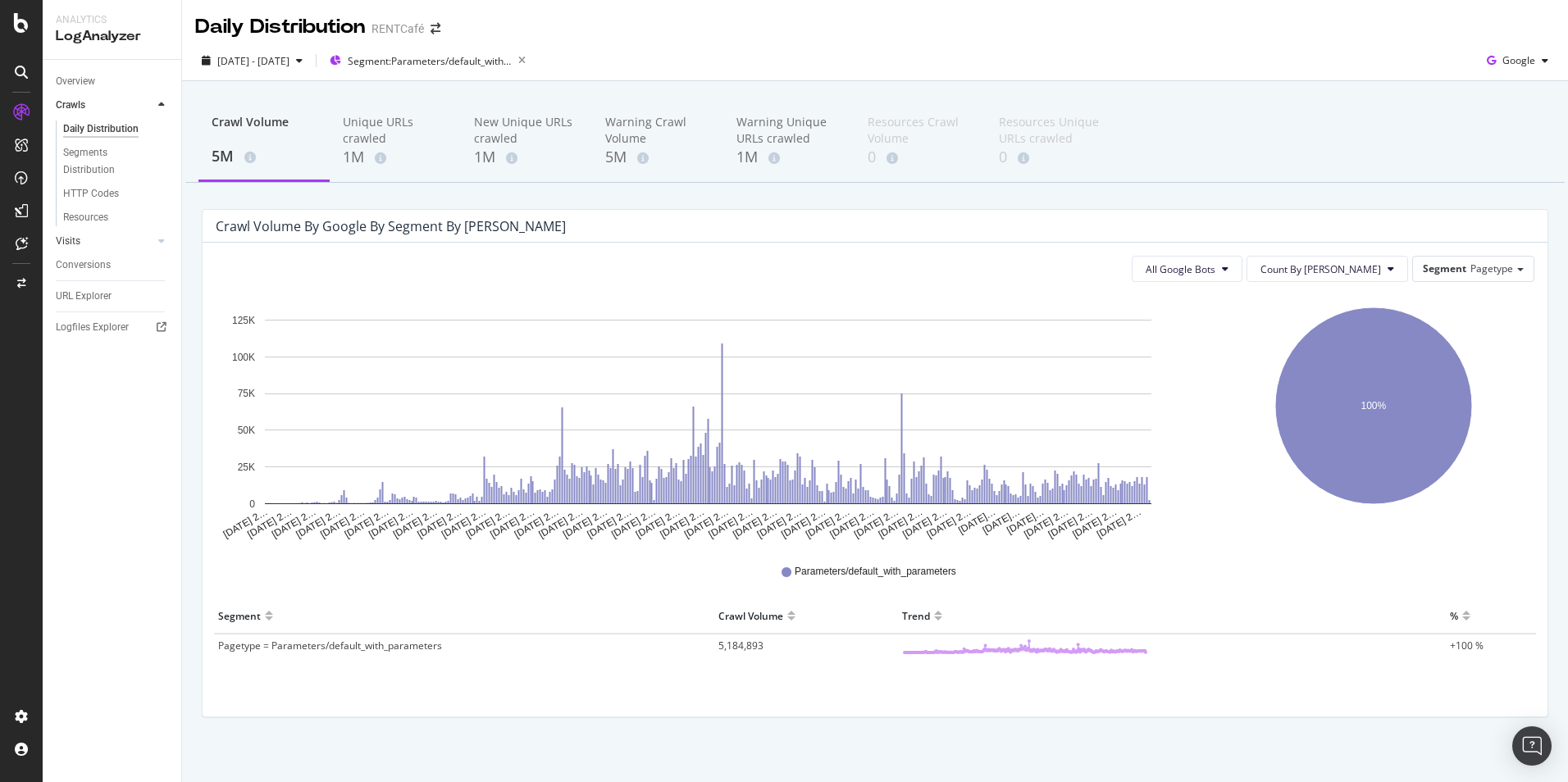
click at [82, 244] on link "Visits" at bounding box center [105, 240] width 98 height 17
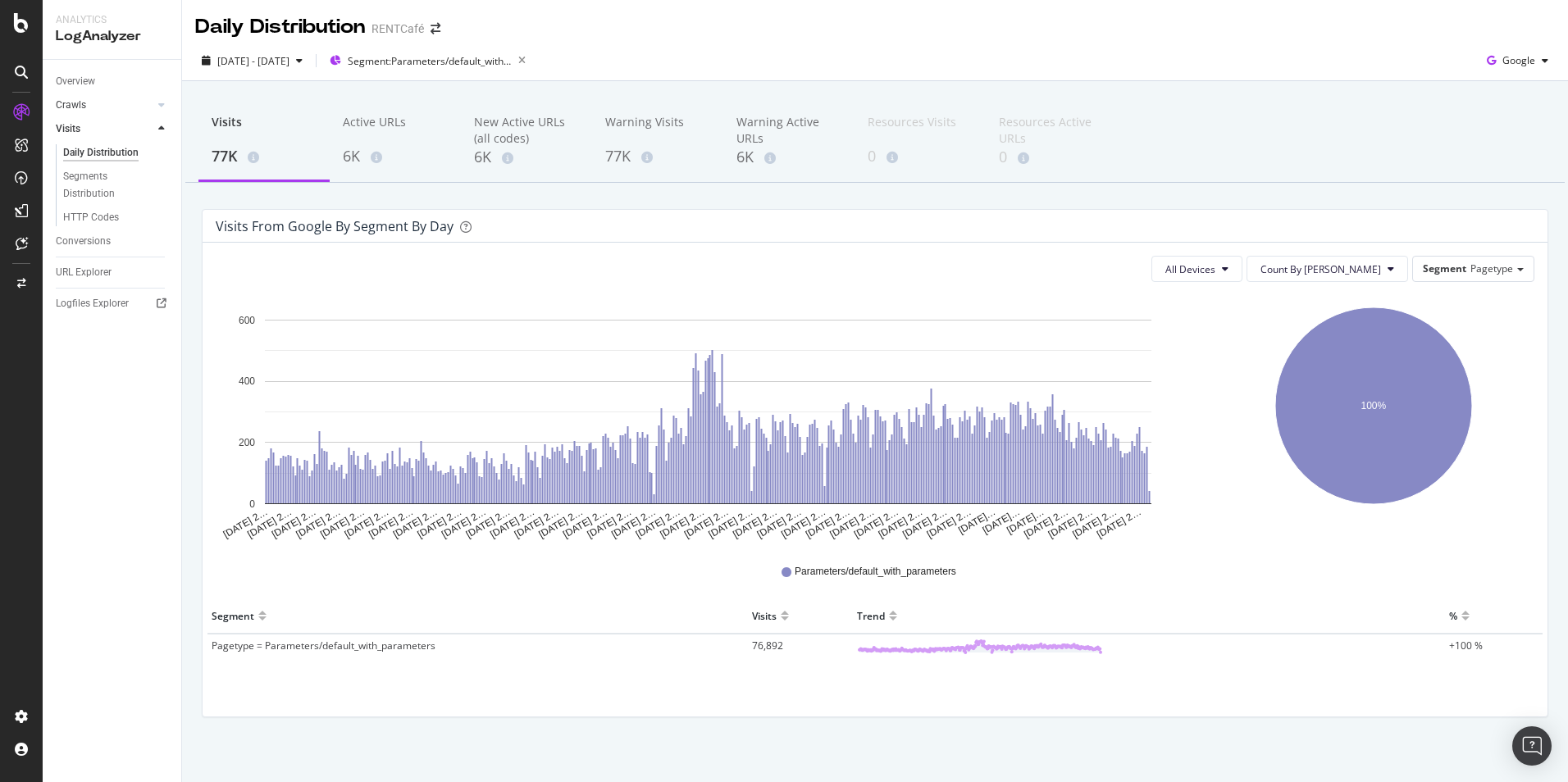
click at [96, 105] on link "Crawls" at bounding box center [105, 105] width 98 height 17
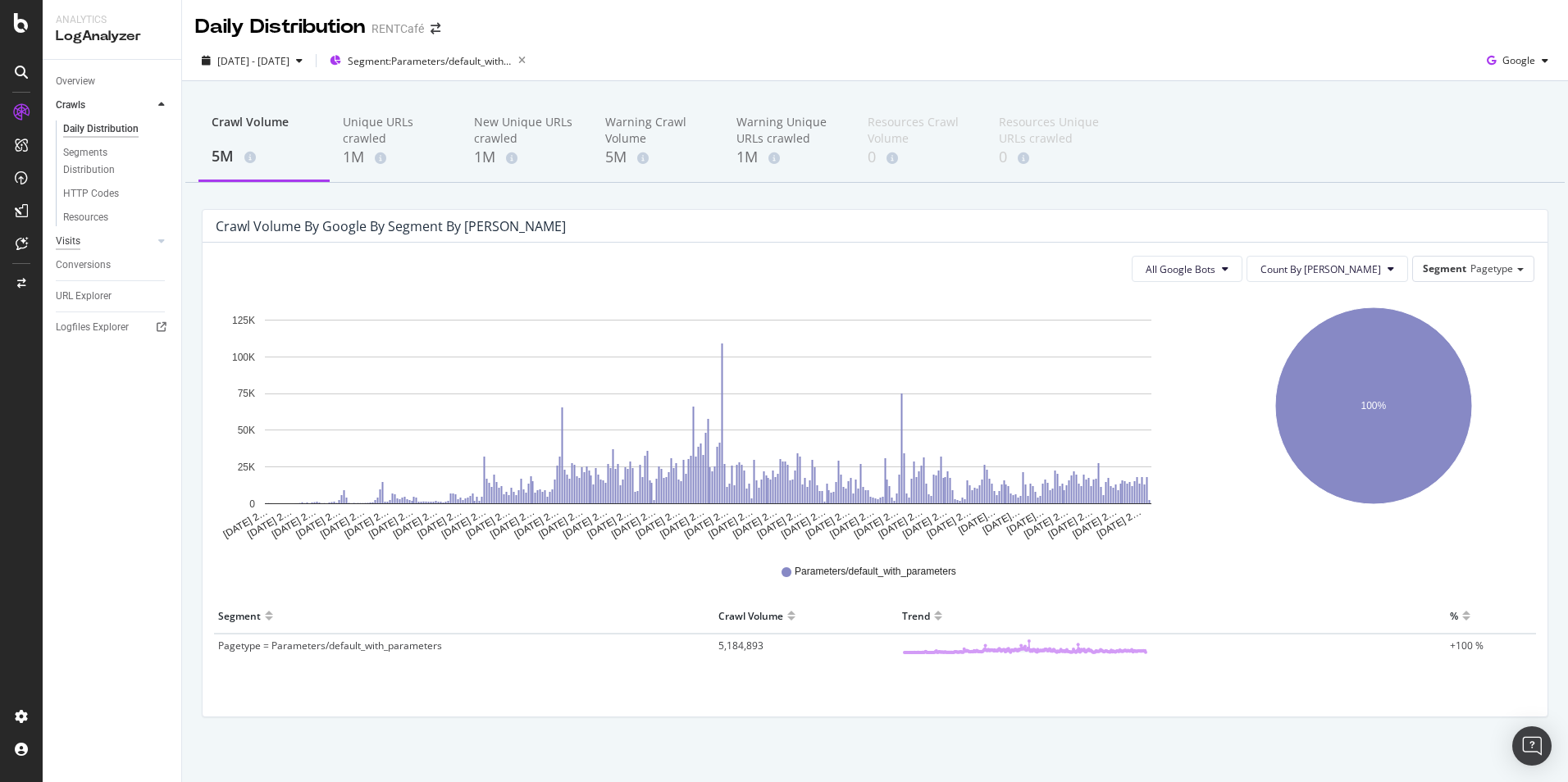
click at [79, 242] on div "Visits" at bounding box center [68, 240] width 25 height 17
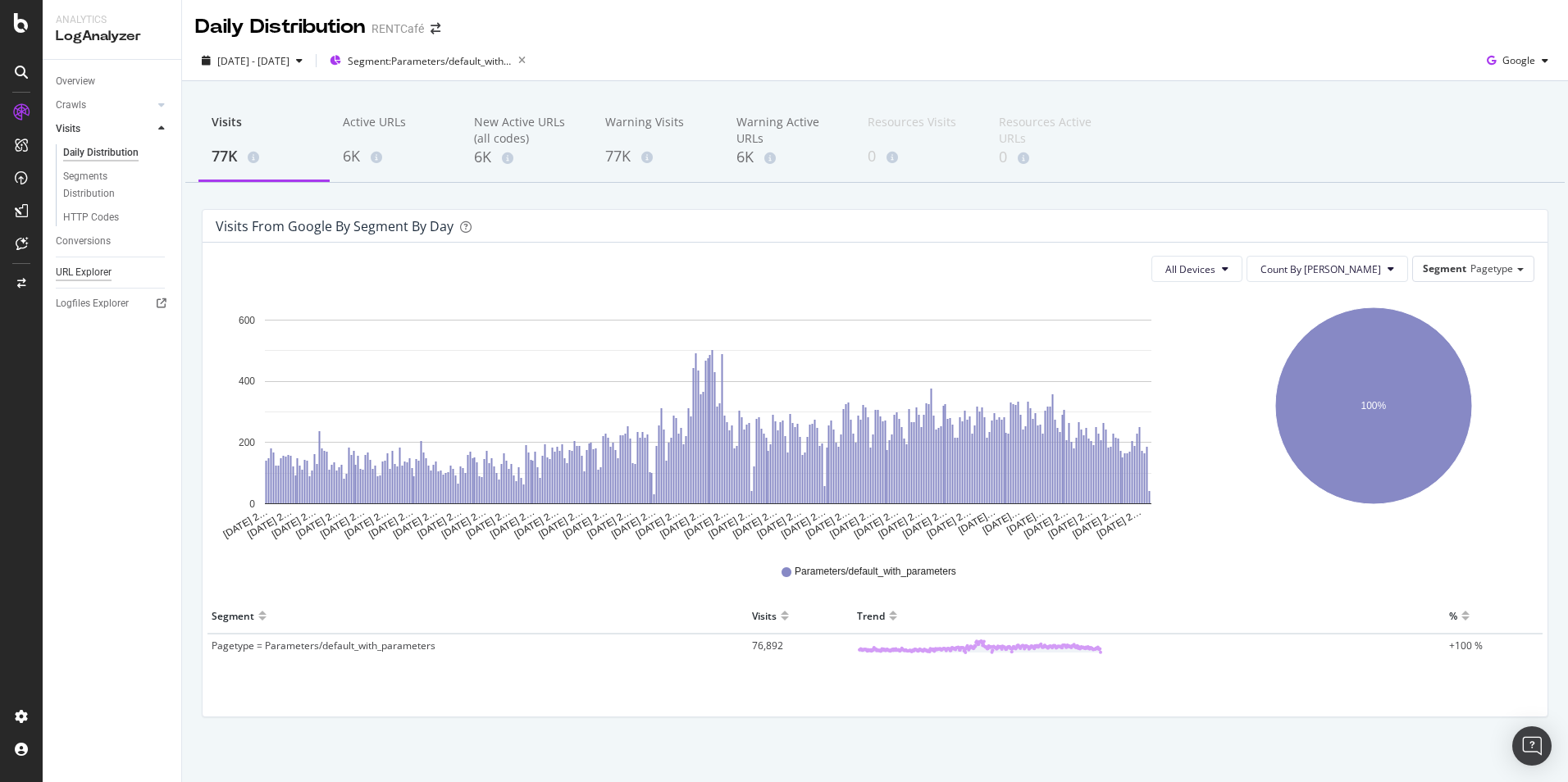
click at [73, 271] on div "URL Explorer" at bounding box center [84, 272] width 56 height 17
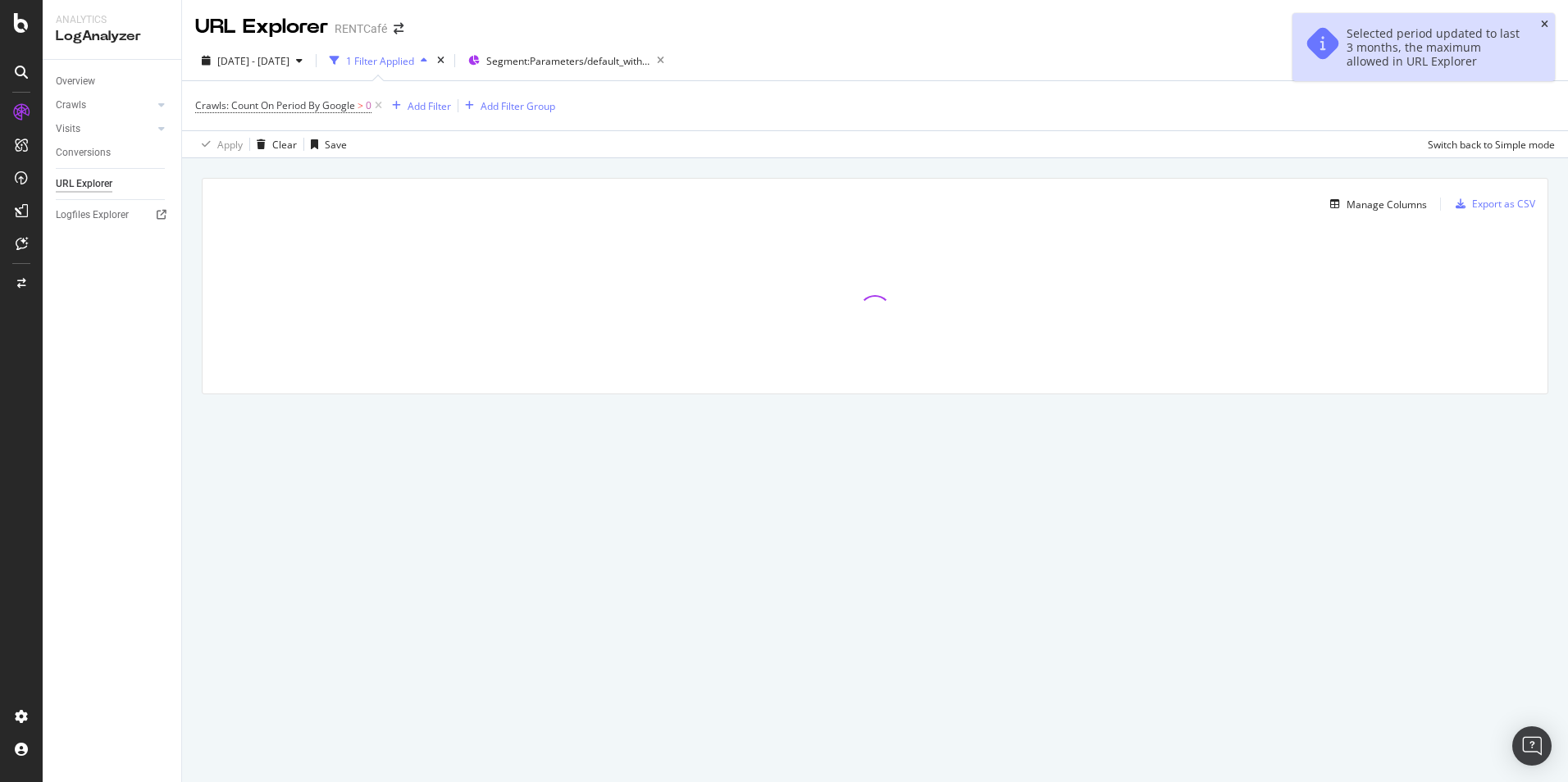
click at [1543, 22] on icon "close toast" at bounding box center [1544, 25] width 7 height 10
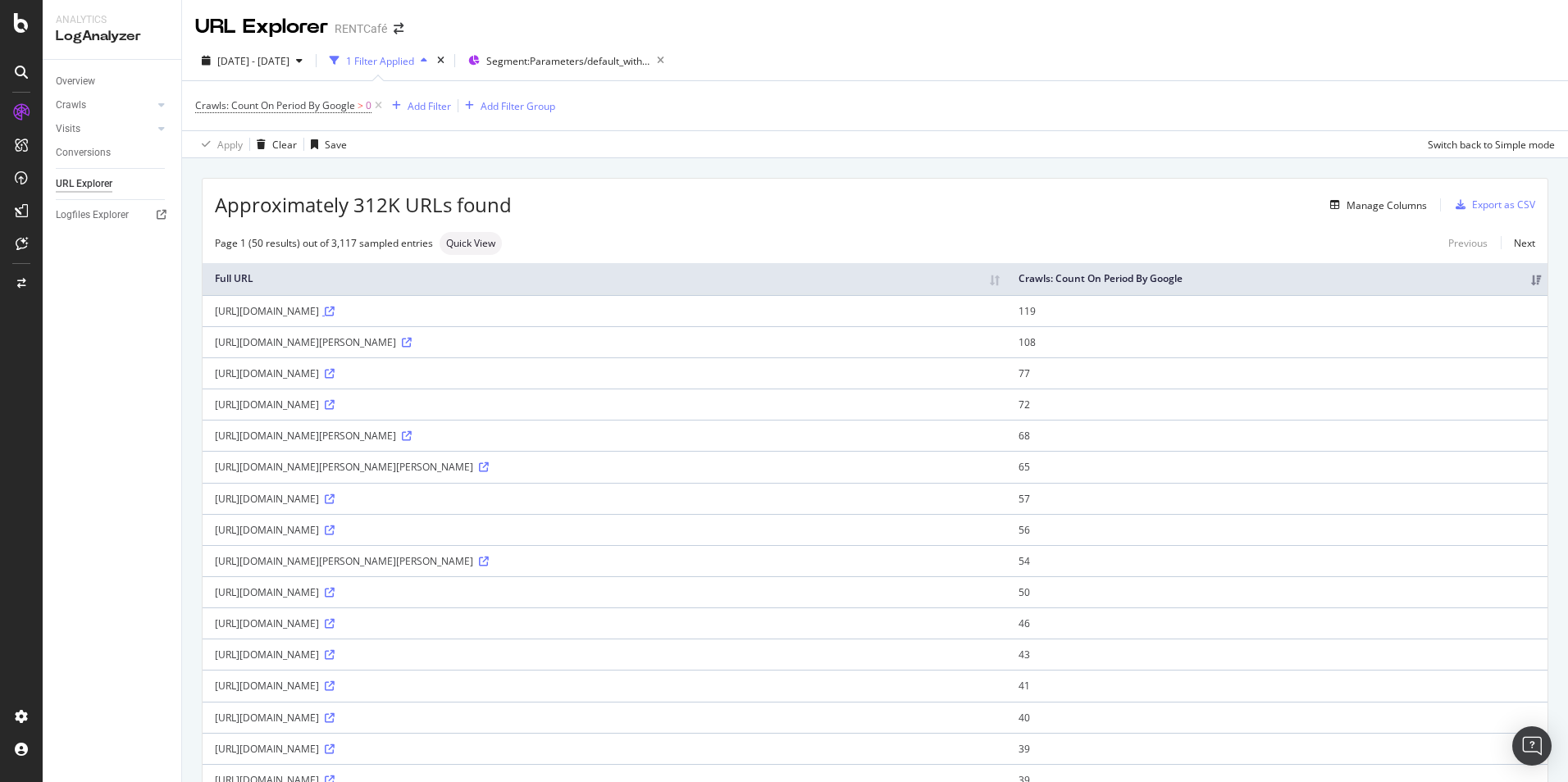
click at [334, 310] on icon at bounding box center [330, 311] width 10 height 10
click at [74, 83] on div "Overview" at bounding box center [75, 81] width 39 height 17
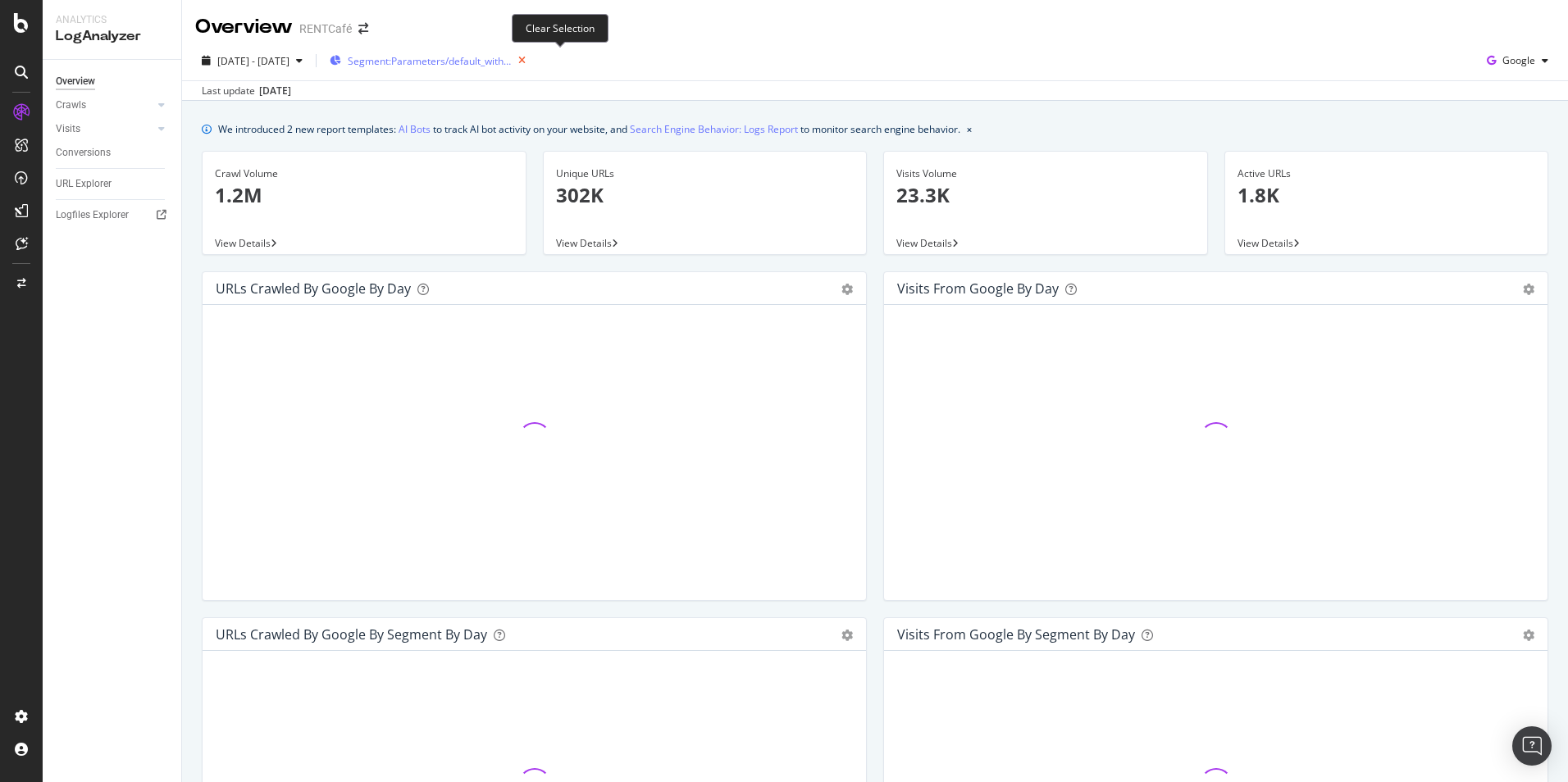
click at [533, 58] on icon "button" at bounding box center [522, 60] width 21 height 23
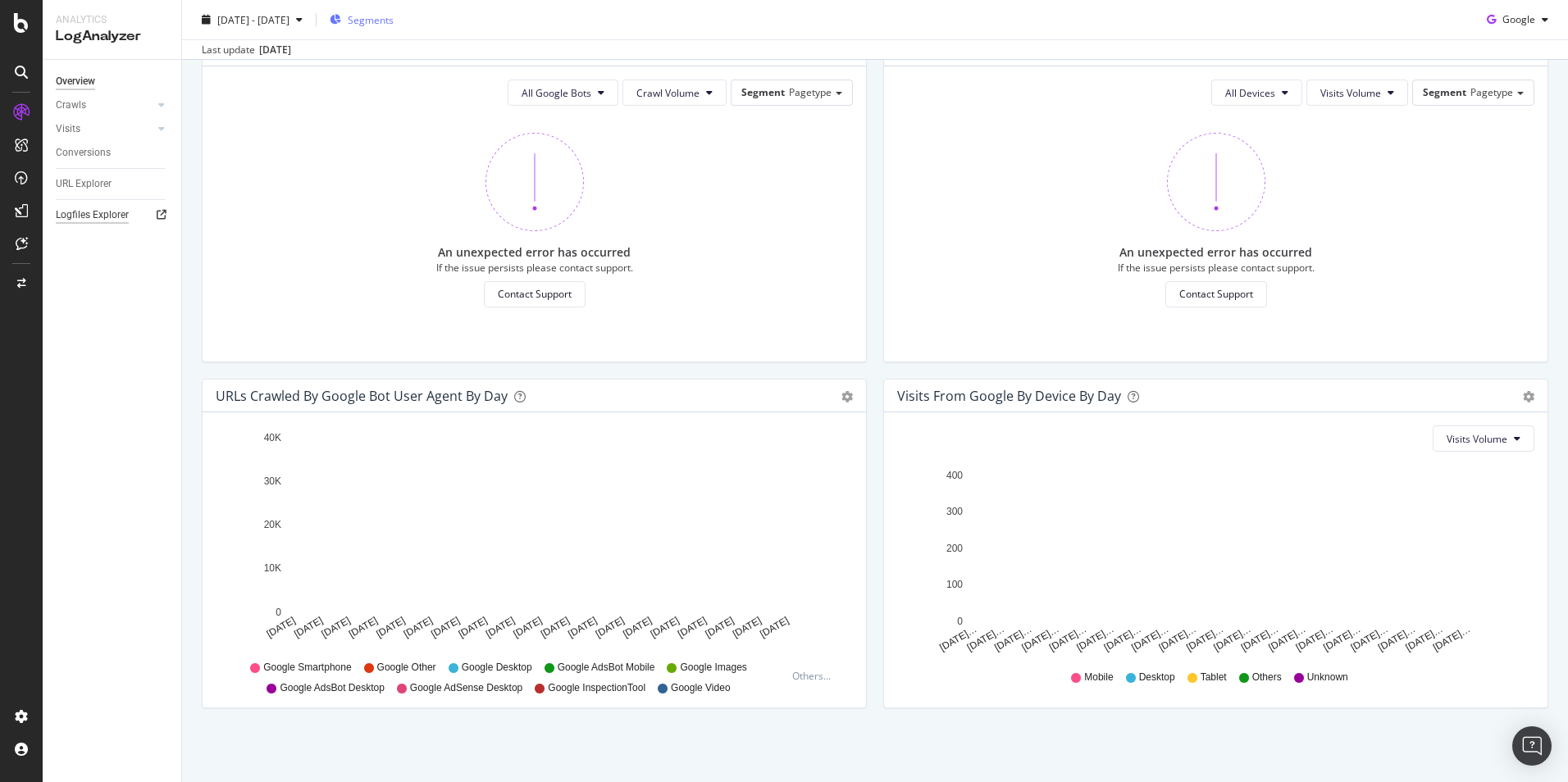
scroll to position [339, 0]
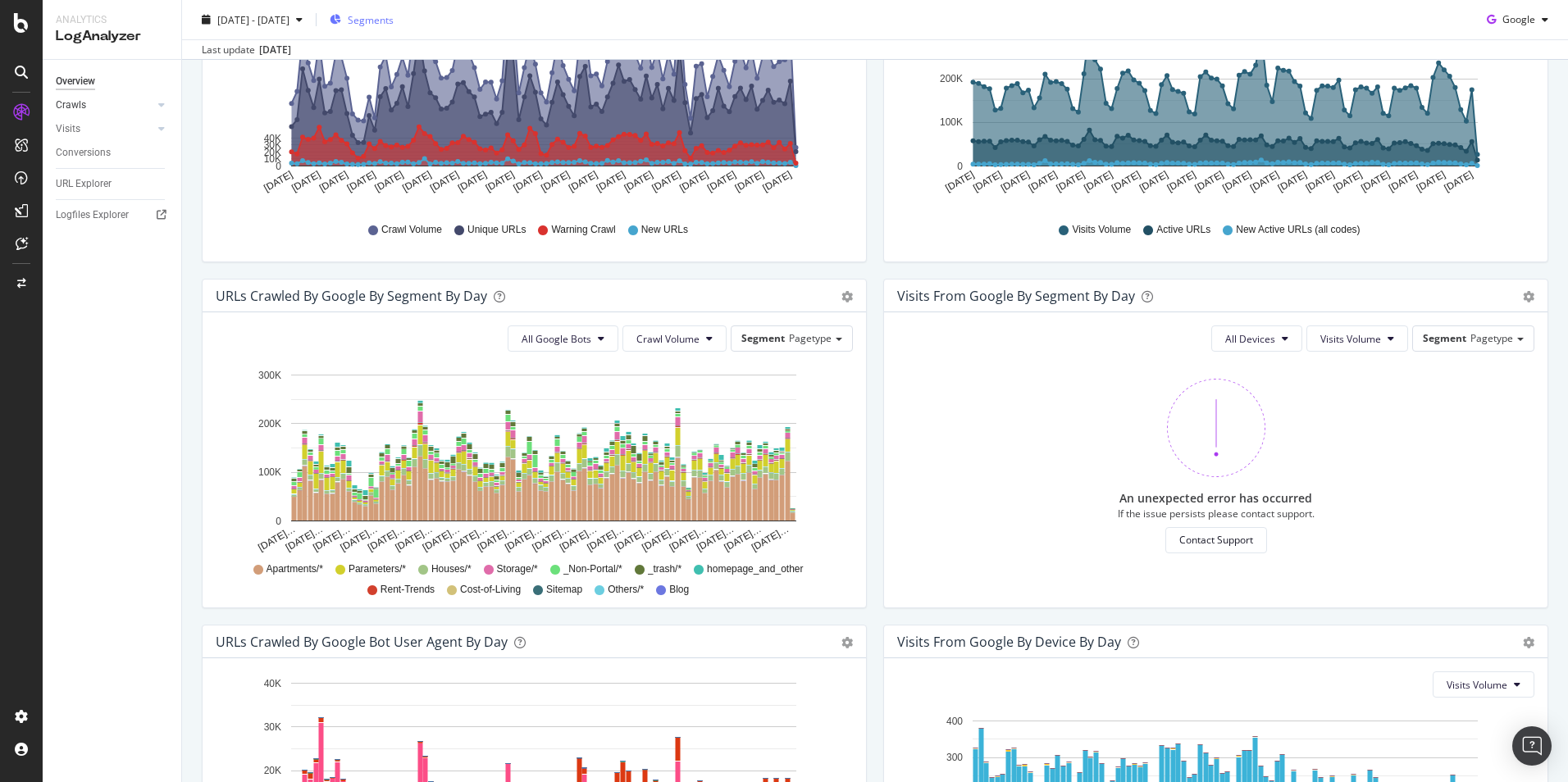
click at [153, 104] on div at bounding box center [145, 105] width 16 height 16
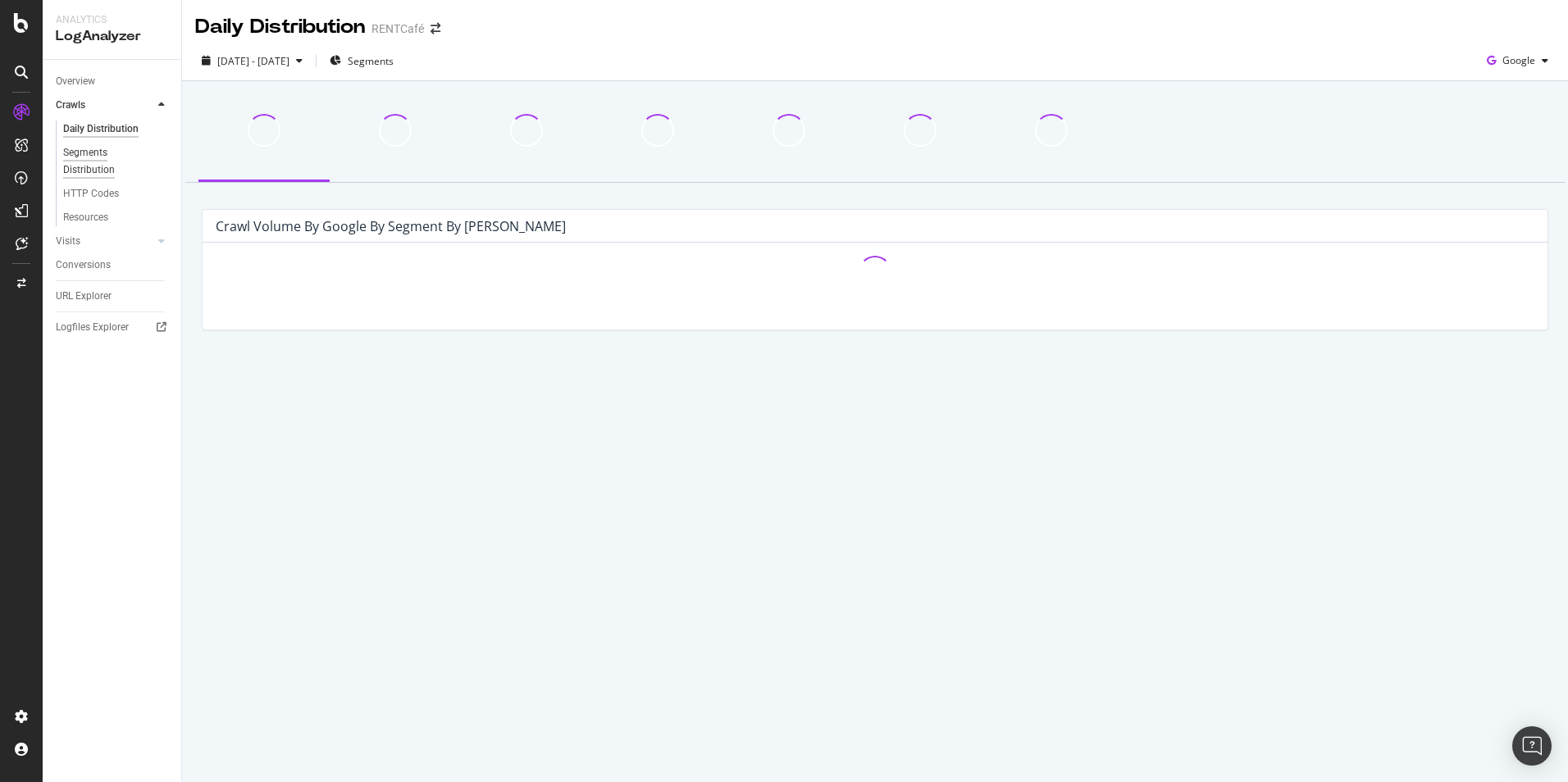
click at [95, 155] on div "Segments Distribution" at bounding box center [108, 162] width 91 height 35
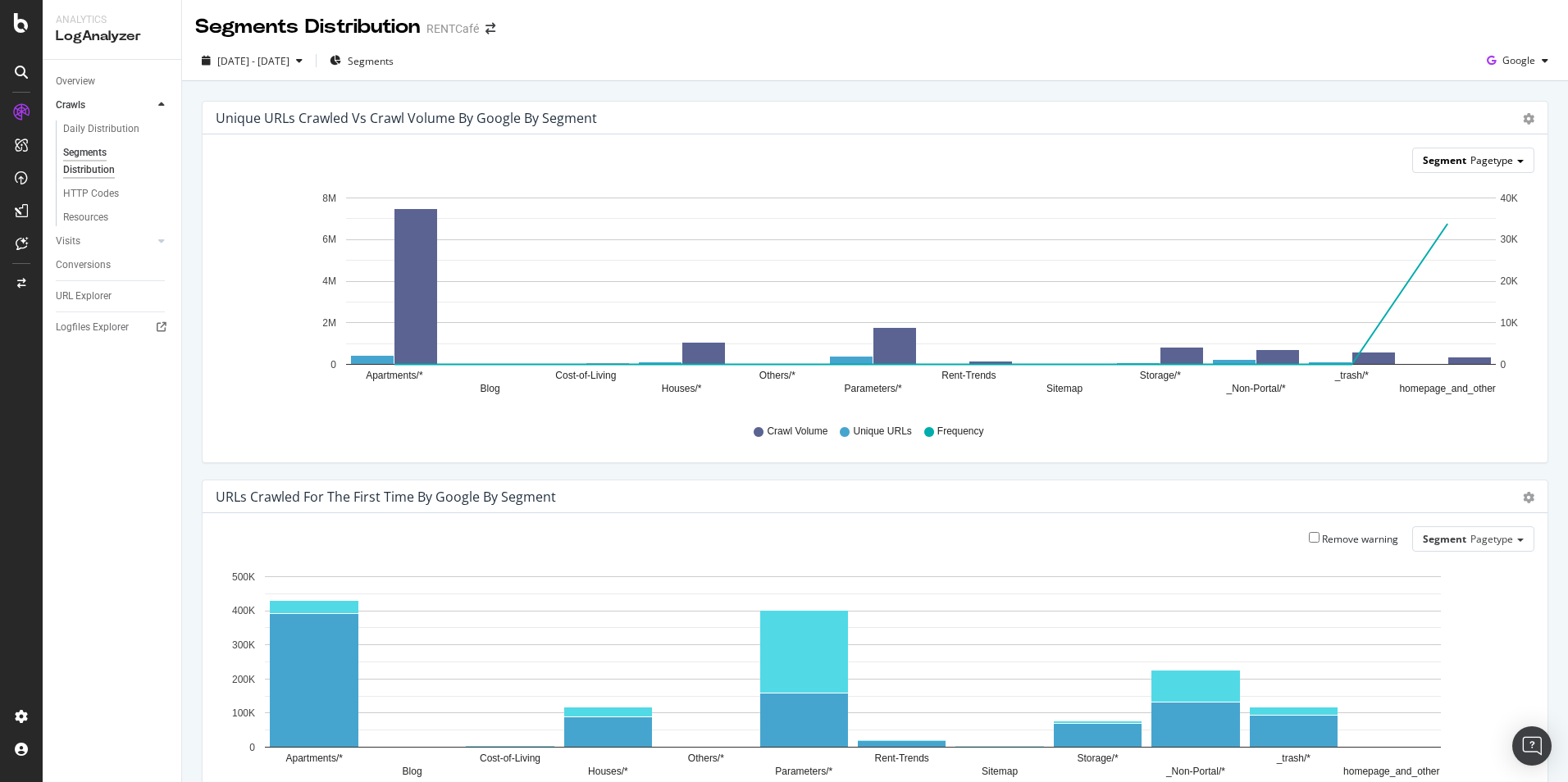
click at [1482, 161] on span "Pagetype" at bounding box center [1491, 161] width 43 height 14
click at [1413, 318] on div "Advanced selector >" at bounding box center [1460, 317] width 132 height 23
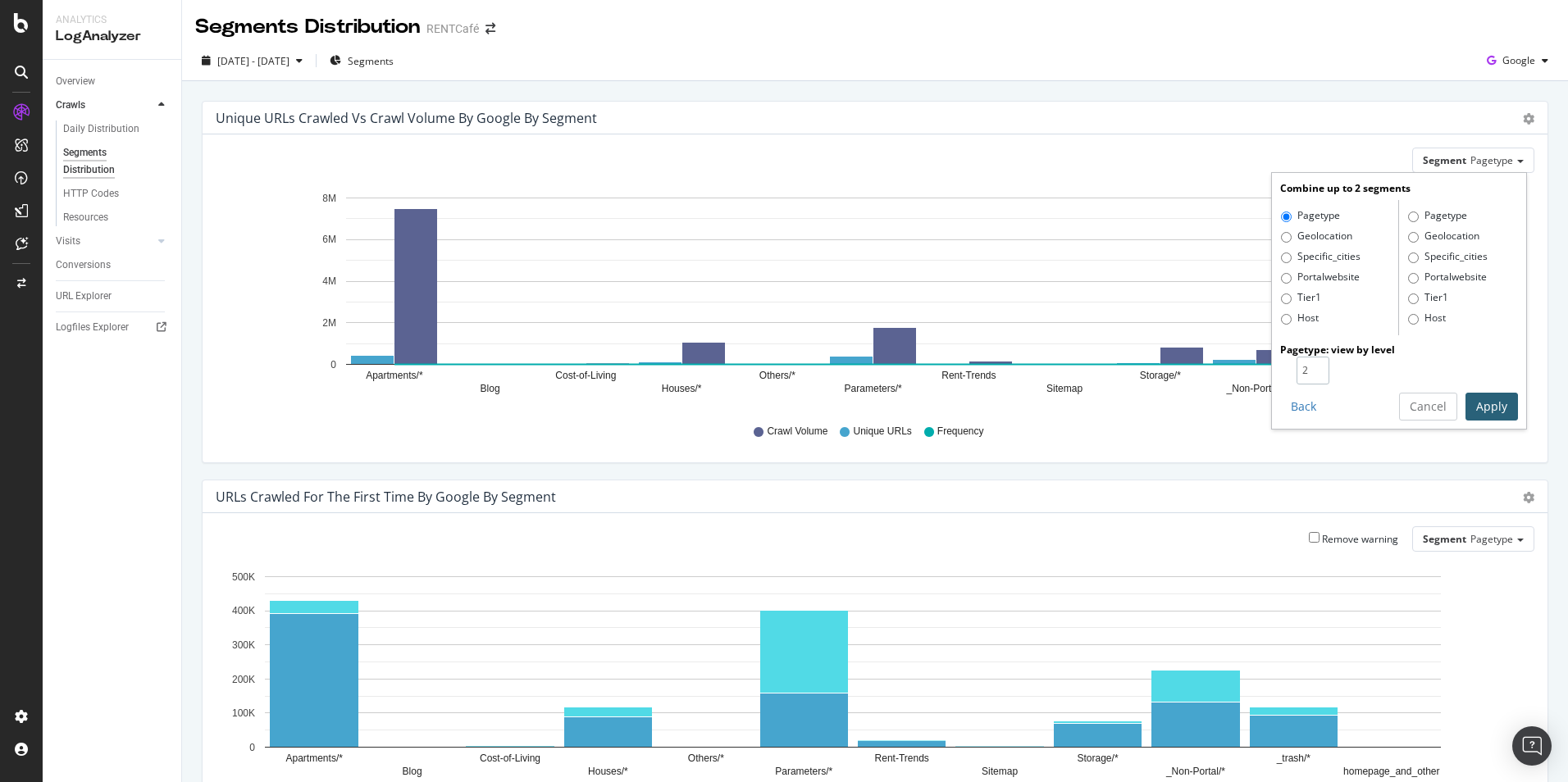
type input "2"
click at [1305, 366] on input "2" at bounding box center [1313, 371] width 33 height 28
click at [1471, 406] on button "Apply" at bounding box center [1491, 407] width 53 height 28
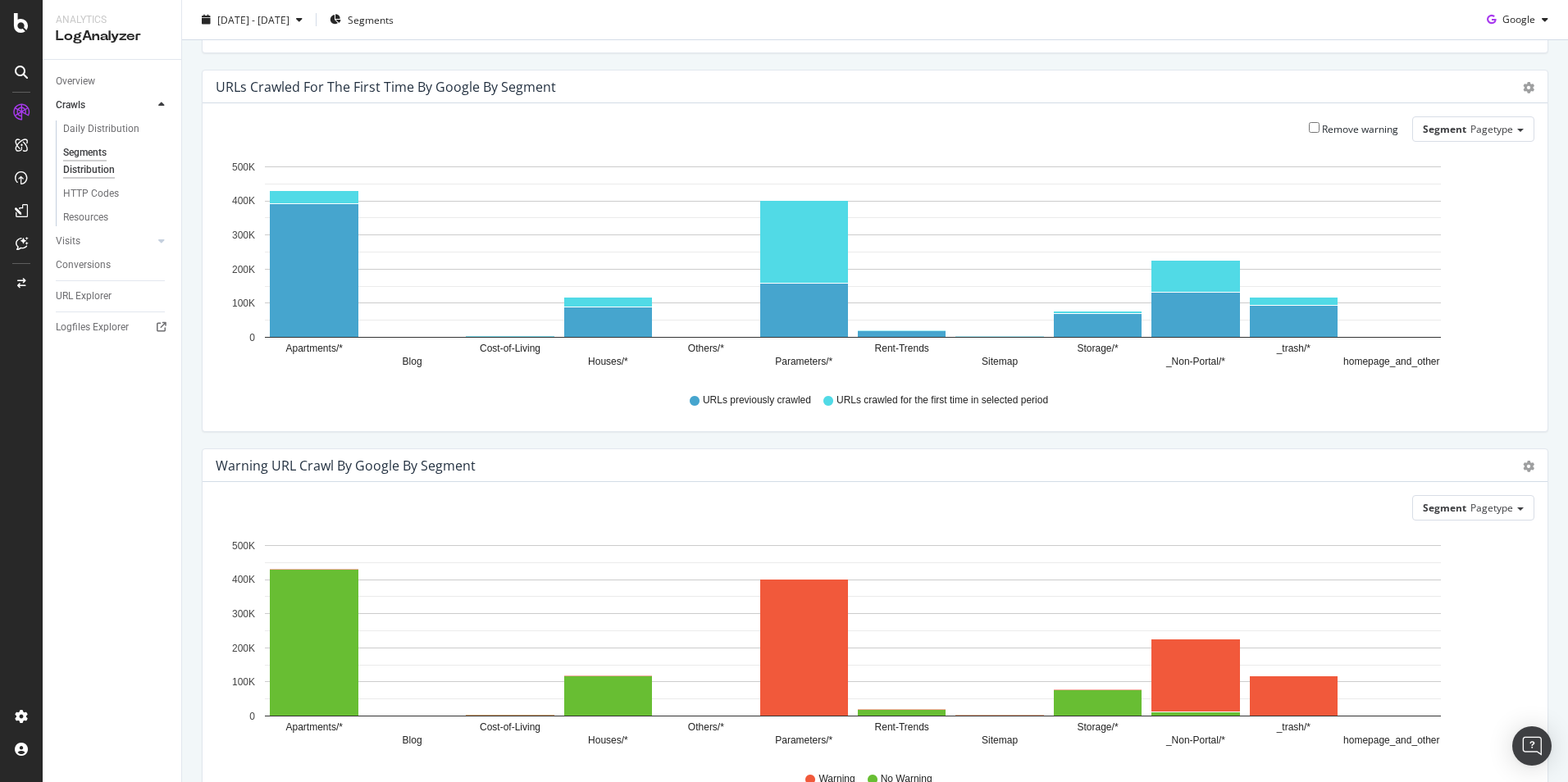
scroll to position [328, 0]
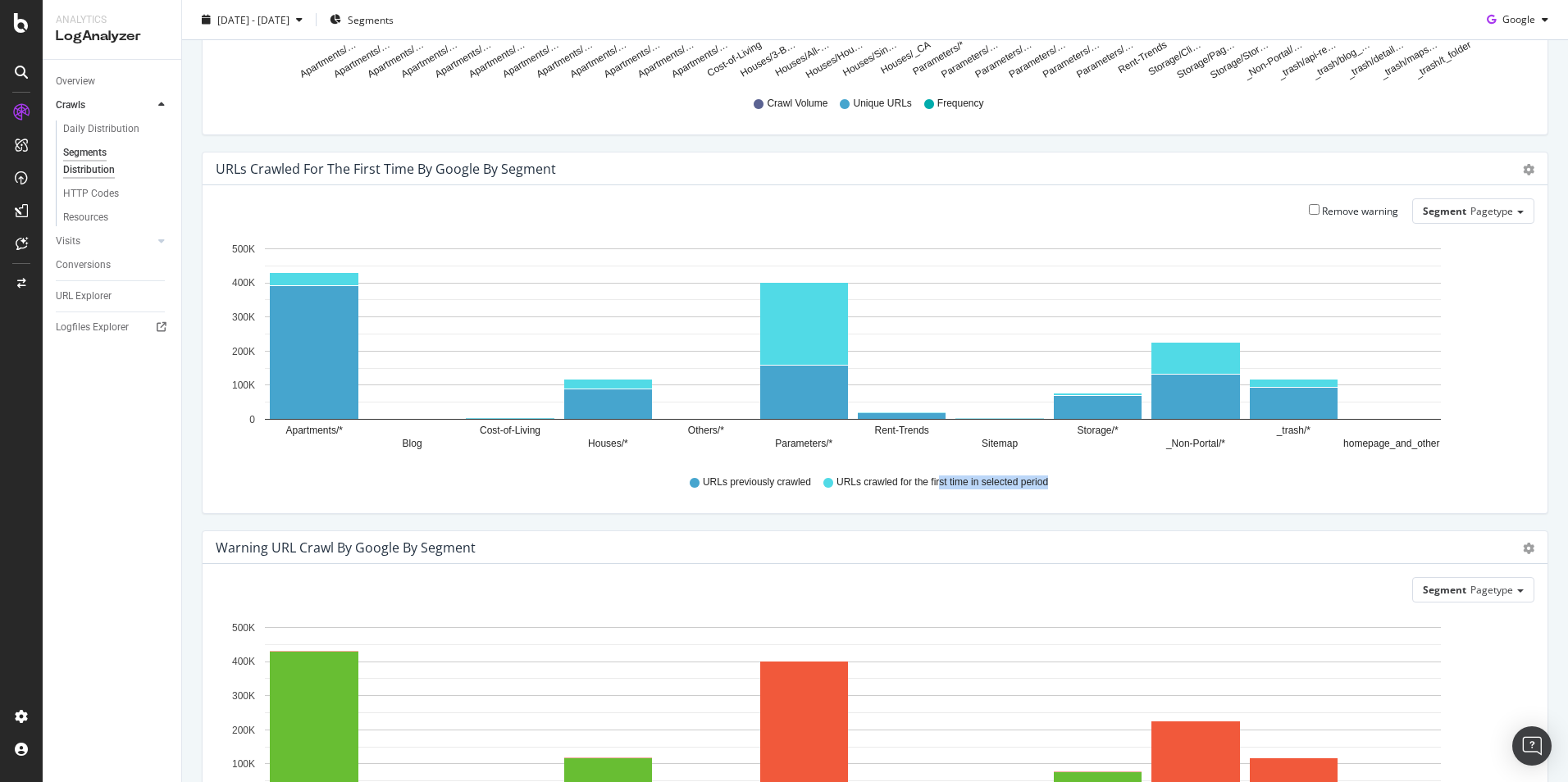
drag, startPoint x: 934, startPoint y: 483, endPoint x: 1104, endPoint y: 488, distance: 170.1
click at [1104, 488] on div "URLs previously crawled URLs crawled for the first time in selected period" at bounding box center [875, 482] width 1303 height 37
drag, startPoint x: 1104, startPoint y: 488, endPoint x: 1099, endPoint y: 499, distance: 12.1
click at [1099, 498] on div "URLs previously crawled URLs crawled for the first time in selected period" at bounding box center [875, 482] width 1303 height 37
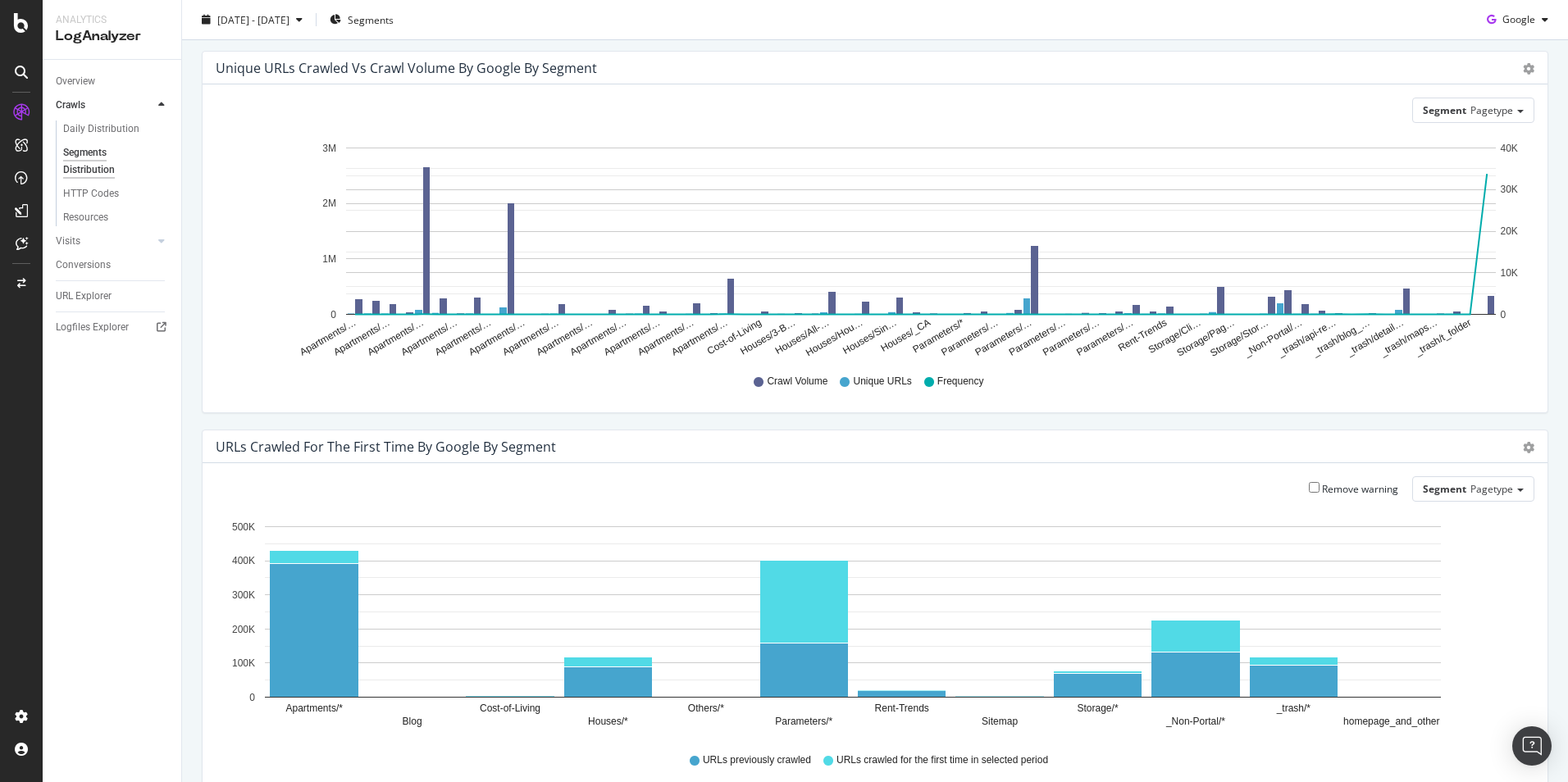
scroll to position [0, 0]
